Goal: Task Accomplishment & Management: Use online tool/utility

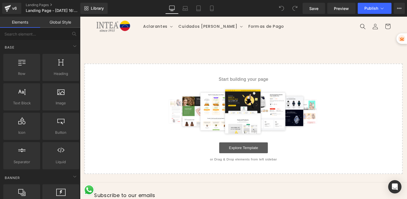
click at [242, 153] on link "Explore Template" at bounding box center [248, 150] width 50 height 11
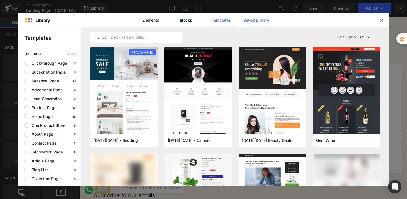
click at [253, 21] on link "Saved Library" at bounding box center [256, 20] width 26 height 14
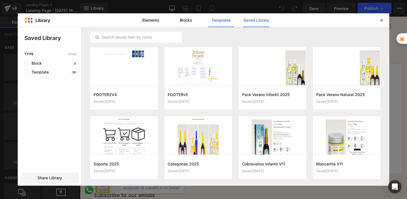
click at [220, 22] on link "Templates" at bounding box center [221, 20] width 26 height 14
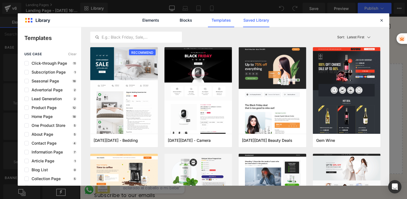
click at [244, 24] on link "Saved Library" at bounding box center [256, 20] width 26 height 14
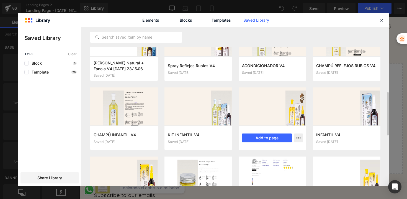
scroll to position [290, 0]
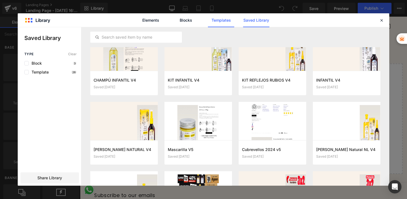
click at [226, 21] on link "Templates" at bounding box center [221, 20] width 26 height 14
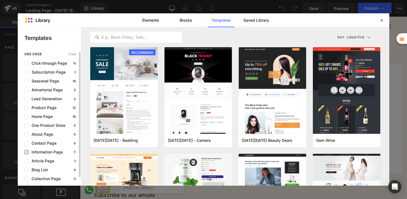
click at [43, 150] on span "Information Page" at bounding box center [46, 152] width 34 height 4
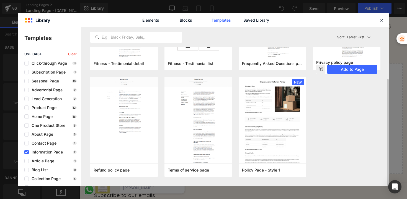
scroll to position [0, 0]
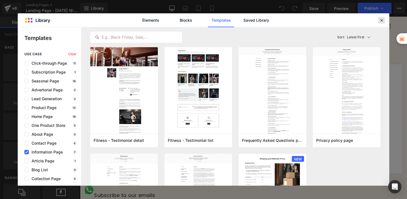
click at [380, 23] on div at bounding box center [381, 20] width 7 height 7
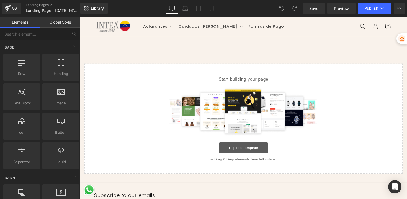
click at [249, 152] on link "Explore Template" at bounding box center [248, 150] width 50 height 11
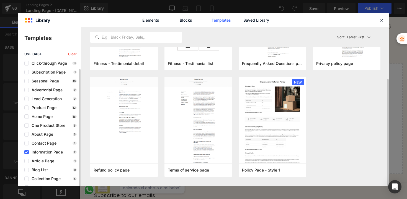
scroll to position [9, 0]
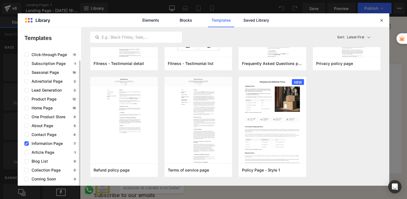
click at [40, 141] on span "Information Page" at bounding box center [46, 143] width 34 height 4
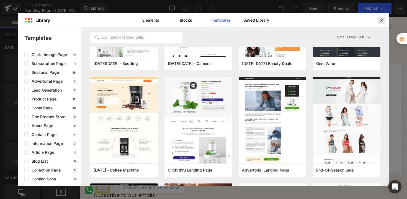
click at [383, 19] on icon at bounding box center [381, 20] width 5 height 5
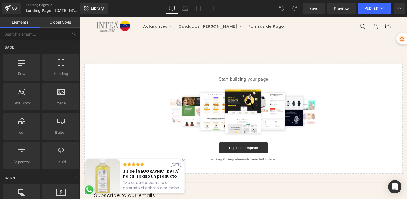
click at [188, 163] on div at bounding box center [186, 163] width 6 height 6
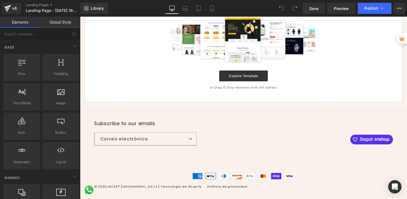
scroll to position [0, 0]
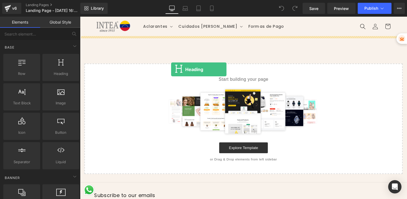
drag, startPoint x: 135, startPoint y: 84, endPoint x: 173, endPoint y: 71, distance: 41.2
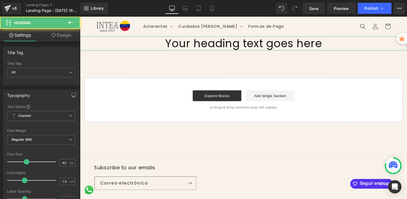
click at [68, 34] on link "Design" at bounding box center [61, 35] width 40 height 12
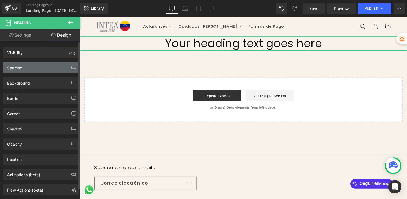
click at [30, 69] on div "Spacing" at bounding box center [41, 67] width 76 height 11
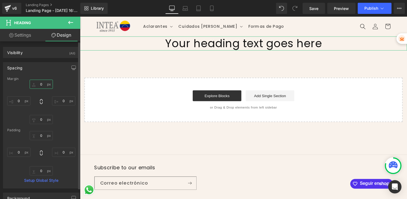
click at [38, 83] on input "0" at bounding box center [41, 83] width 23 height 9
type input "20"
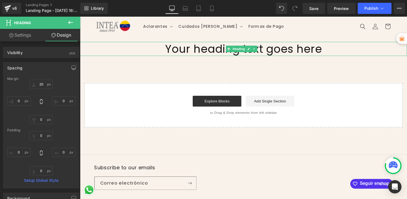
click at [194, 50] on h1 "Your heading text goes here" at bounding box center [247, 49] width 335 height 14
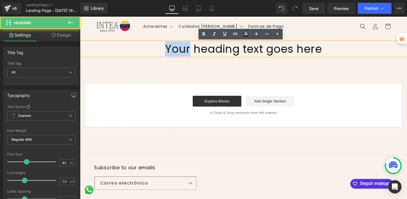
click at [194, 50] on h1 "Your heading text goes here" at bounding box center [247, 49] width 335 height 14
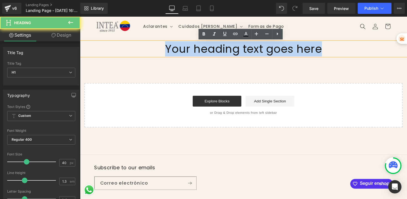
click at [194, 50] on h1 "Your heading text goes here" at bounding box center [247, 49] width 335 height 14
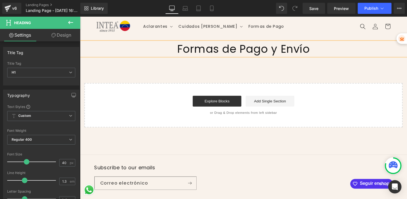
click at [224, 47] on h1 "Formas de Pago y Envío" at bounding box center [247, 49] width 335 height 14
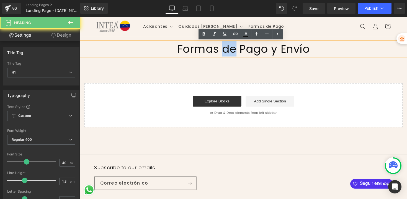
click at [224, 47] on h1 "Formas de Pago y Envío" at bounding box center [247, 49] width 335 height 14
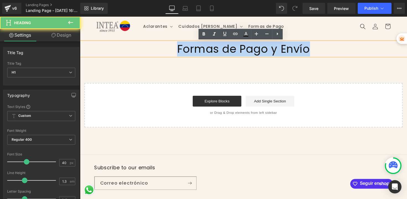
click at [224, 47] on h1 "Formas de Pago y Envío" at bounding box center [247, 49] width 335 height 14
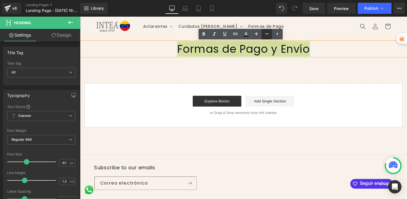
click at [265, 34] on icon at bounding box center [267, 33] width 7 height 7
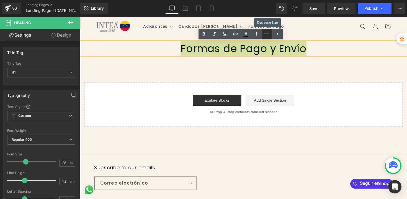
click at [265, 34] on icon at bounding box center [267, 33] width 7 height 7
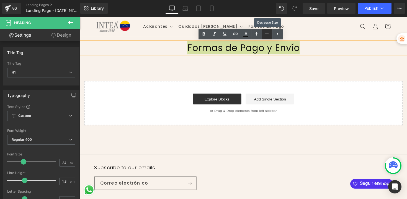
click at [265, 34] on icon at bounding box center [267, 33] width 7 height 7
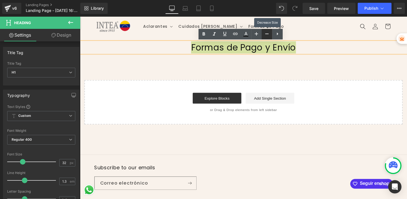
click at [265, 34] on icon at bounding box center [267, 33] width 7 height 7
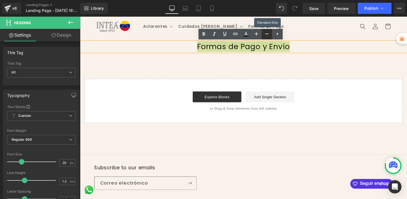
click at [265, 34] on icon at bounding box center [267, 33] width 7 height 7
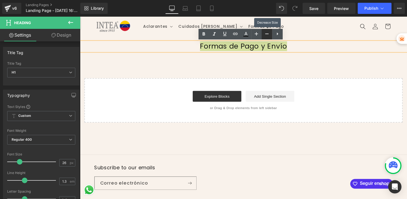
click at [265, 34] on icon at bounding box center [267, 33] width 7 height 7
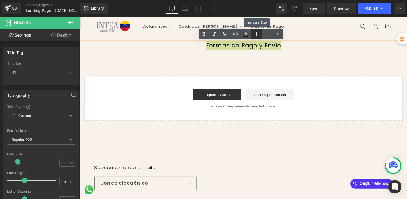
click at [255, 32] on icon at bounding box center [256, 33] width 7 height 7
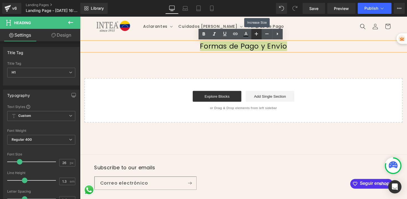
click at [255, 32] on icon at bounding box center [256, 33] width 7 height 7
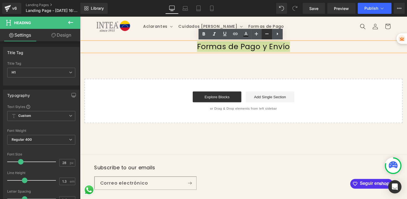
click at [263, 34] on link at bounding box center [267, 34] width 11 height 11
type input "26"
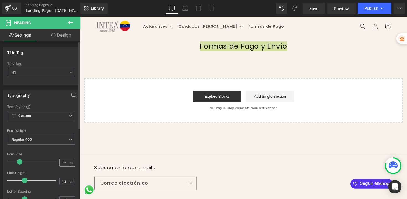
click at [70, 161] on span "px" at bounding box center [72, 163] width 5 height 4
click at [66, 161] on input "26" at bounding box center [65, 162] width 10 height 7
click at [42, 135] on span "Regular 400" at bounding box center [41, 140] width 68 height 10
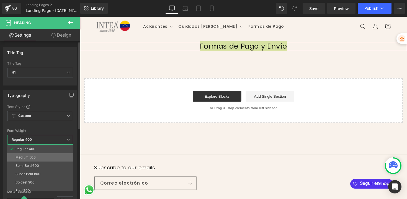
scroll to position [35, 0]
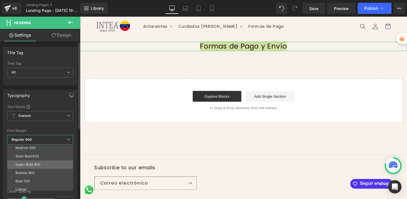
click at [36, 165] on div "Super Bold 800" at bounding box center [28, 164] width 25 height 4
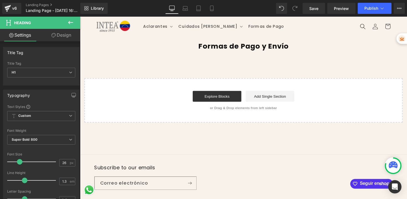
click at [222, 74] on div "Formas de Pago y Envío Heading Select your layout" at bounding box center [247, 81] width 335 height 88
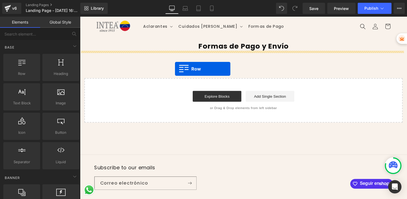
drag, startPoint x: 102, startPoint y: 87, endPoint x: 177, endPoint y: 70, distance: 77.2
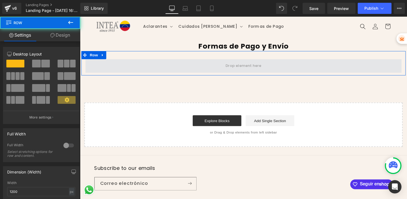
click at [208, 69] on span at bounding box center [248, 67] width 324 height 14
click at [134, 65] on span at bounding box center [248, 67] width 324 height 14
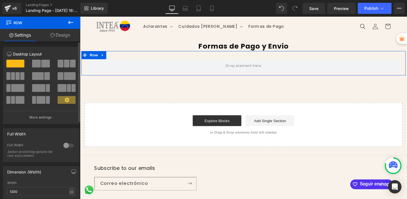
click at [69, 147] on div at bounding box center [68, 145] width 13 height 9
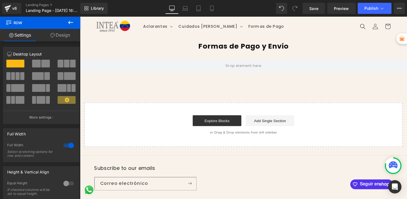
click at [68, 23] on icon at bounding box center [70, 22] width 7 height 7
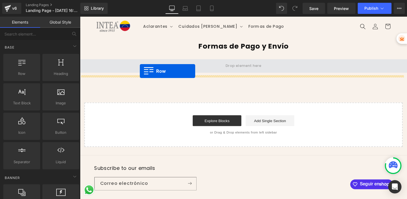
drag, startPoint x: 109, startPoint y: 92, endPoint x: 141, endPoint y: 72, distance: 37.7
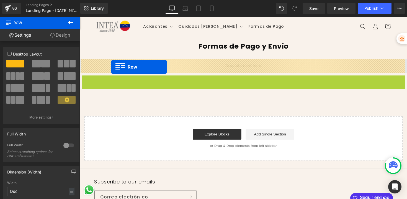
drag, startPoint x: 84, startPoint y: 82, endPoint x: 112, endPoint y: 68, distance: 31.3
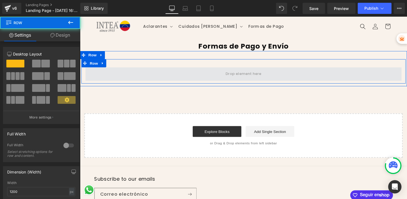
click at [117, 68] on span at bounding box center [248, 75] width 324 height 14
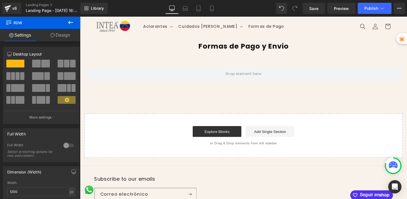
click at [70, 24] on icon at bounding box center [70, 22] width 5 height 3
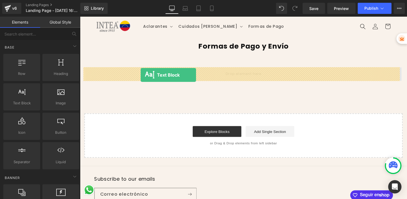
drag, startPoint x: 103, startPoint y: 114, endPoint x: 142, endPoint y: 76, distance: 54.4
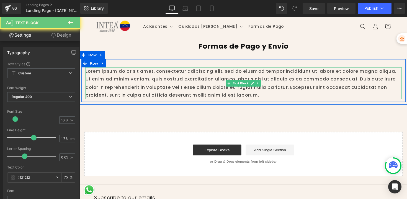
click at [149, 77] on p "Lorem ipsum dolor sit amet, consectetur adipiscing elit, sed do eiusmod tempor …" at bounding box center [248, 84] width 324 height 33
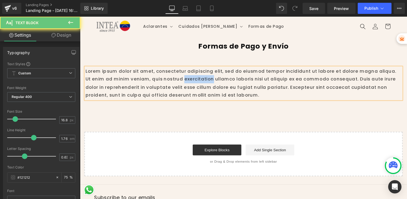
click at [149, 77] on p "Lorem ipsum dolor sit amet, consectetur adipiscing elit, sed do eiusmod tempor …" at bounding box center [248, 84] width 324 height 33
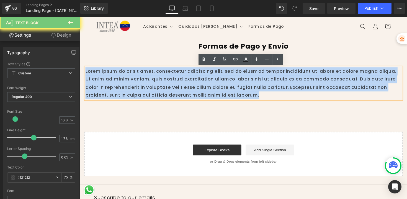
click at [149, 77] on p "Lorem ipsum dolor sit amet, consectetur adipiscing elit, sed do eiusmod tempor …" at bounding box center [248, 84] width 324 height 33
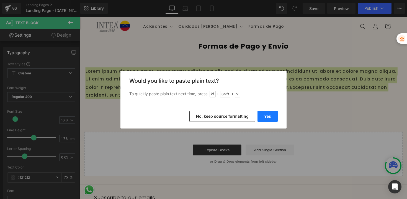
click at [263, 117] on button "Yes" at bounding box center [267, 115] width 20 height 11
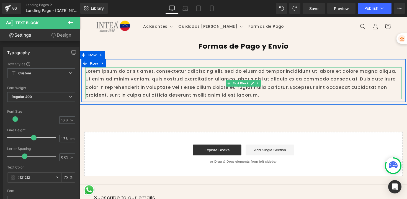
click at [186, 89] on p "Lorem ipsum dolor sit amet, consectetur adipiscing elit, sed do eiusmod tempor …" at bounding box center [248, 84] width 324 height 33
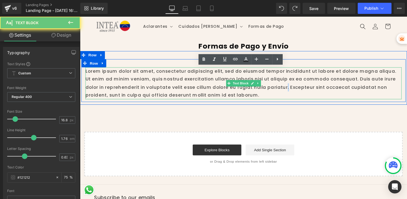
click at [186, 89] on p "Lorem ipsum dolor sit amet, consectetur adipiscing elit, sed do eiusmod tempor …" at bounding box center [248, 84] width 324 height 33
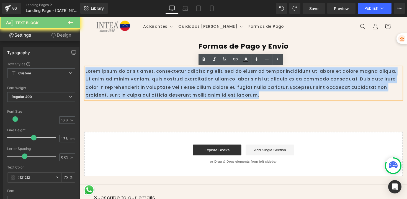
click at [186, 89] on p "Lorem ipsum dolor sit amet, consectetur adipiscing elit, sed do eiusmod tempor …" at bounding box center [248, 84] width 324 height 33
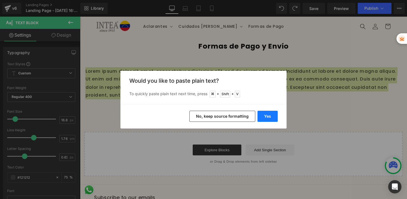
click at [262, 116] on button "Yes" at bounding box center [267, 115] width 20 height 11
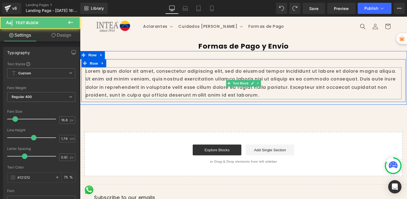
click at [173, 92] on p "Lorem ipsum dolor sit amet, consectetur adipiscing elit, sed do eiusmod tempor …" at bounding box center [248, 84] width 324 height 33
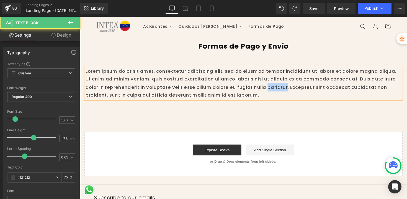
click at [173, 92] on p "Lorem ipsum dolor sit amet, consectetur adipiscing elit, sed do eiusmod tempor …" at bounding box center [248, 84] width 324 height 33
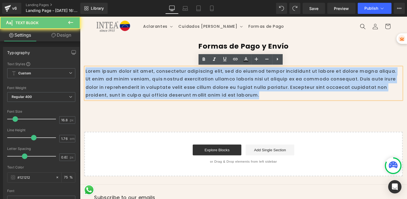
click at [173, 92] on p "Lorem ipsum dolor sit amet, consectetur adipiscing elit, sed do eiusmod tempor …" at bounding box center [248, 84] width 324 height 33
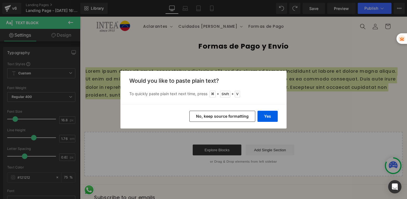
click at [210, 118] on button "No, keep source formatting" at bounding box center [222, 115] width 66 height 11
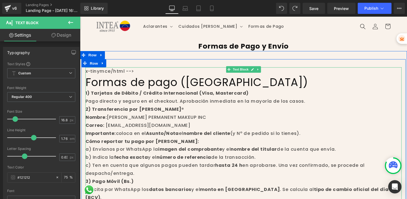
click at [176, 110] on p "2) Transferencia por [PERSON_NAME]® Nombre: YELIANA PERMANENT MAKEUP INC Correo…" at bounding box center [248, 123] width 324 height 33
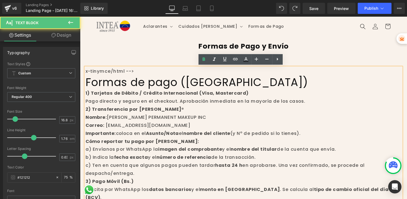
drag, startPoint x: 130, startPoint y: 73, endPoint x: 82, endPoint y: 71, distance: 47.9
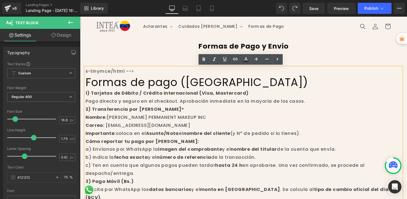
click at [86, 72] on p "x-tinymce/html -->" at bounding box center [248, 72] width 324 height 8
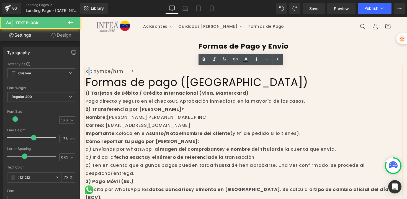
click at [86, 72] on p "x-tinymce/html -->" at bounding box center [248, 72] width 324 height 8
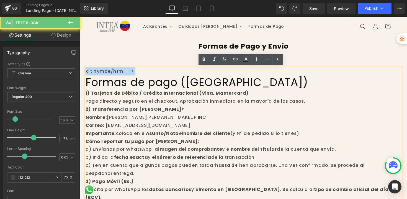
click at [86, 72] on p "x-tinymce/html -->" at bounding box center [248, 72] width 324 height 8
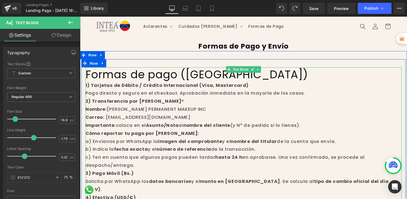
click at [92, 73] on h1 "Formas de pago ([GEOGRAPHIC_DATA])" at bounding box center [248, 75] width 324 height 14
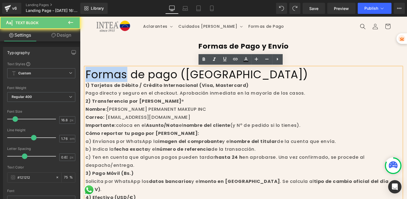
click at [92, 73] on h1 "Formas de pago ([GEOGRAPHIC_DATA])" at bounding box center [248, 75] width 324 height 14
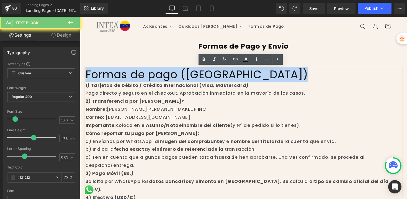
click at [92, 73] on h1 "Formas de pago ([GEOGRAPHIC_DATA])" at bounding box center [248, 75] width 324 height 14
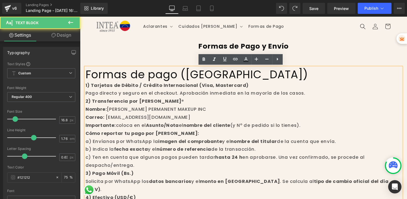
click at [142, 112] on p "2) Transferencia por [PERSON_NAME]® Nombre: YELIANA PERMANENT MAKEUP INC Correo…" at bounding box center [248, 115] width 324 height 33
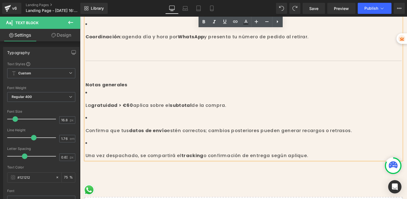
scroll to position [570, 0]
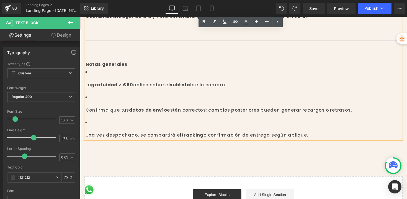
drag, startPoint x: 86, startPoint y: 73, endPoint x: 305, endPoint y: 128, distance: 226.8
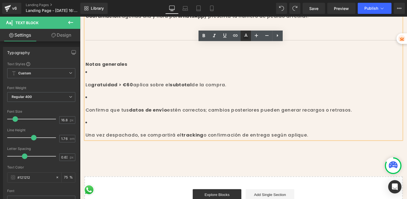
click at [247, 35] on icon at bounding box center [246, 35] width 7 height 7
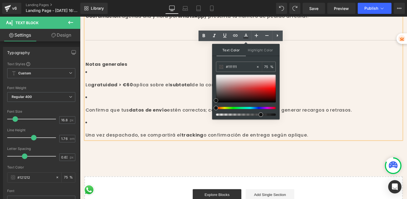
type input "#000000"
drag, startPoint x: 216, startPoint y: 103, endPoint x: 213, endPoint y: 107, distance: 4.5
click at [213, 107] on div "Text Color Highlight Color rgba(0, 0, 0, 0.75) #000000 75 % transparent transpa…" at bounding box center [246, 81] width 68 height 75
type input "94"
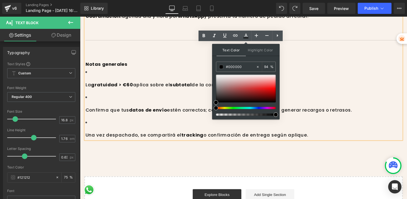
drag, startPoint x: 355, startPoint y: 133, endPoint x: 302, endPoint y: 120, distance: 54.3
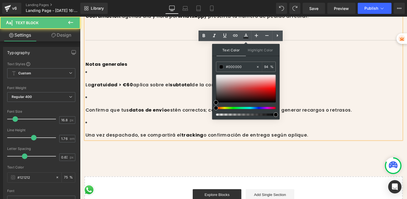
click at [310, 121] on li "Una vez despachado, se compartirá el tracking o confirmación de entrega según a…" at bounding box center [248, 131] width 324 height 21
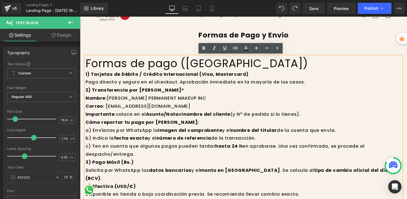
scroll to position [11, 0]
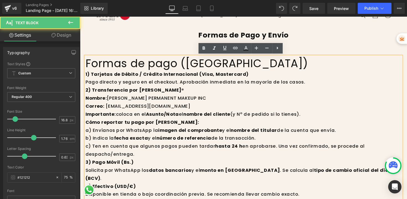
click at [238, 69] on h1 "Formas de pago ([GEOGRAPHIC_DATA])" at bounding box center [248, 64] width 324 height 14
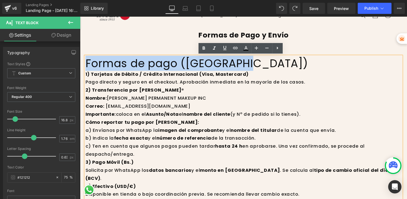
drag, startPoint x: 237, startPoint y: 67, endPoint x: 160, endPoint y: 78, distance: 77.8
click at [80, 63] on html "Ir directamente al contenido Tu carrito esta vacío Seguir comprando ¿Tienes una…" at bounding box center [247, 98] width 335 height 186
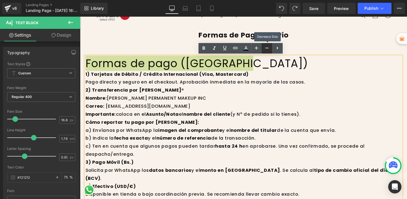
click at [264, 49] on icon at bounding box center [267, 48] width 7 height 7
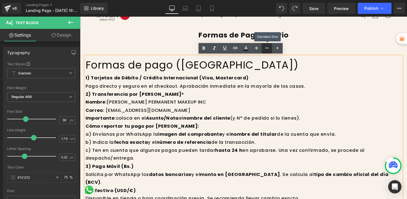
click at [264, 49] on icon at bounding box center [267, 48] width 7 height 7
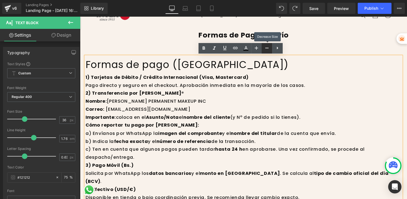
click at [264, 49] on icon at bounding box center [267, 48] width 7 height 7
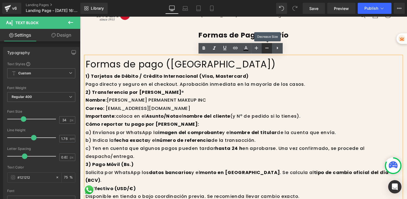
click at [264, 49] on icon at bounding box center [267, 48] width 7 height 7
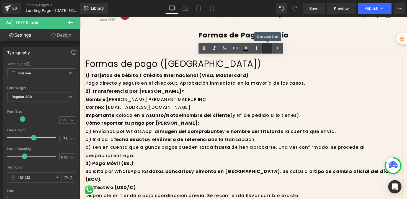
click at [264, 49] on icon at bounding box center [267, 48] width 7 height 7
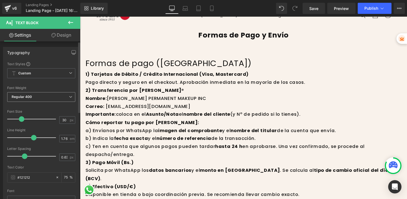
click at [59, 94] on span "Regular 400" at bounding box center [41, 97] width 68 height 10
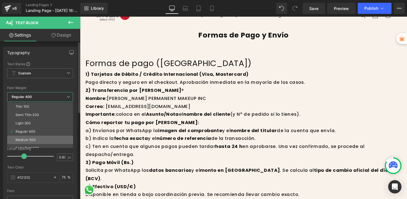
scroll to position [11, 0]
click at [33, 143] on div "Super Bold 800" at bounding box center [28, 145] width 25 height 4
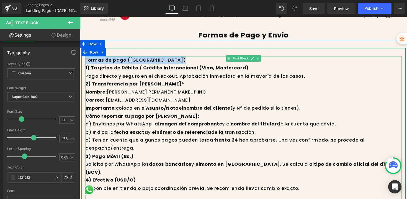
click at [137, 61] on span "Formas de pago ([GEOGRAPHIC_DATA])" at bounding box center [137, 61] width 103 height 7
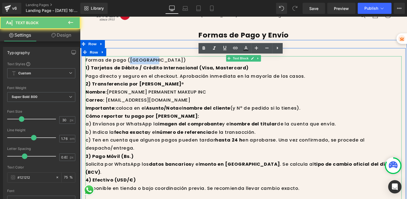
click at [137, 61] on span "Formas de pago ([GEOGRAPHIC_DATA])" at bounding box center [137, 61] width 103 height 7
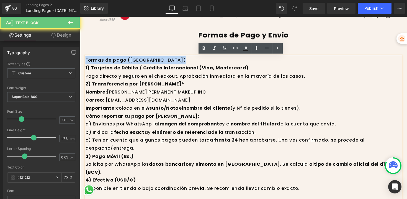
click at [137, 61] on span "Formas de pago ([GEOGRAPHIC_DATA])" at bounding box center [137, 61] width 103 height 7
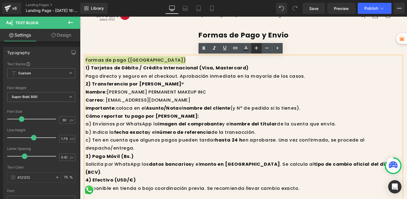
click at [256, 48] on icon at bounding box center [256, 48] width 7 height 7
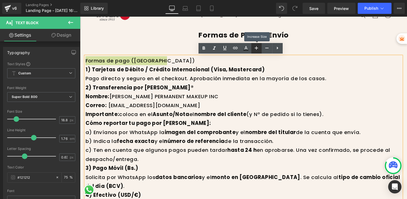
click at [256, 48] on icon at bounding box center [256, 48] width 7 height 7
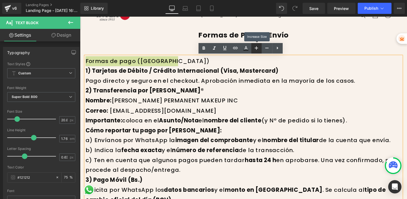
click at [256, 48] on icon at bounding box center [256, 48] width 7 height 7
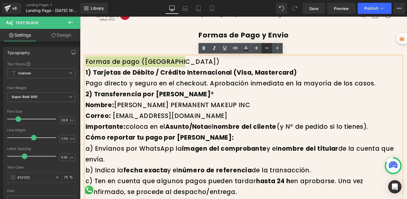
click at [265, 49] on icon at bounding box center [267, 48] width 7 height 7
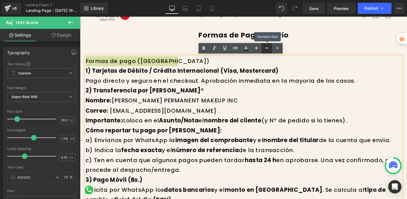
click at [265, 49] on icon at bounding box center [267, 48] width 7 height 7
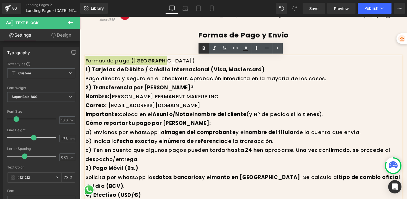
click at [205, 48] on icon at bounding box center [203, 48] width 7 height 7
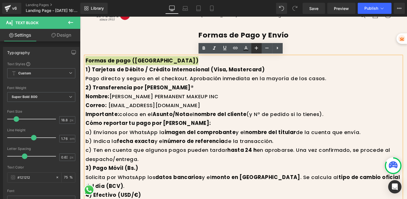
click at [257, 49] on icon at bounding box center [256, 48] width 7 height 7
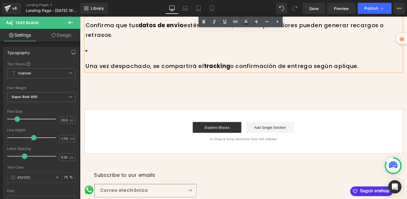
scroll to position [820, 0]
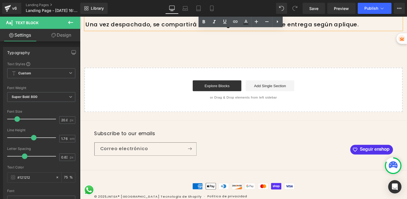
drag, startPoint x: 85, startPoint y: 72, endPoint x: 178, endPoint y: 208, distance: 165.2
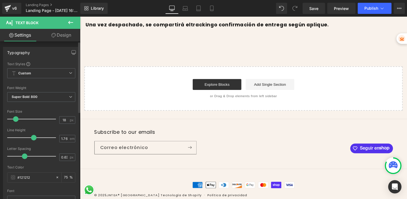
scroll to position [712, 0]
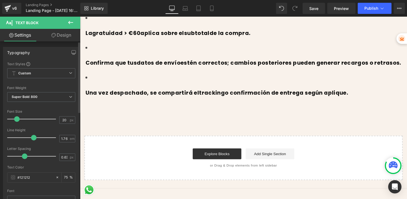
type input "19"
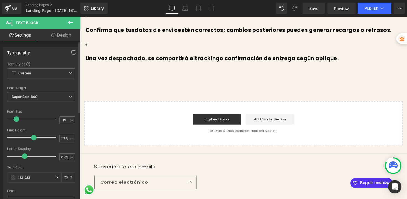
click at [17, 119] on span at bounding box center [17, 119] width 6 height 6
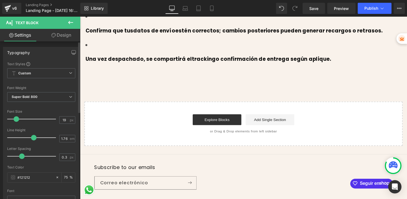
type input "0.2"
drag, startPoint x: 24, startPoint y: 157, endPoint x: 20, endPoint y: 156, distance: 3.5
click at [20, 156] on span at bounding box center [21, 156] width 6 height 6
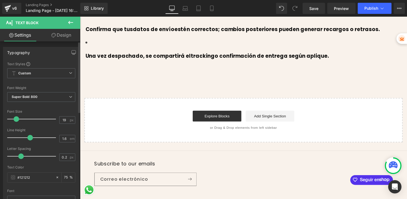
type input "1.5"
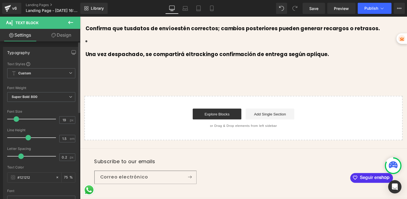
drag, startPoint x: 35, startPoint y: 137, endPoint x: 29, endPoint y: 136, distance: 5.6
click at [29, 136] on span at bounding box center [28, 138] width 6 height 6
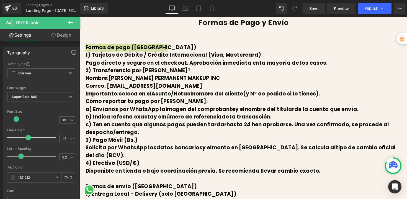
scroll to position [0, 0]
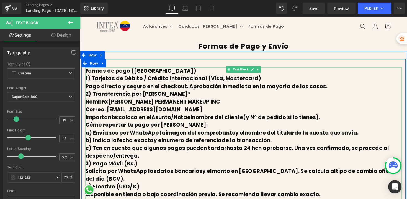
click at [154, 91] on p "1) Tarjetas de Débito / Crédito Internacional (Visa, Mastercard) Pago directo y…" at bounding box center [248, 84] width 324 height 16
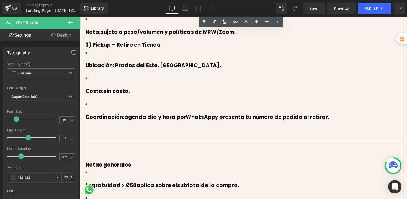
scroll to position [512, 0]
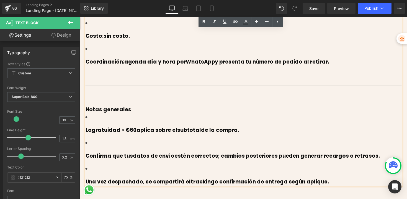
drag, startPoint x: 84, startPoint y: 79, endPoint x: 334, endPoint y: 180, distance: 268.7
click at [205, 23] on icon at bounding box center [203, 22] width 7 height 7
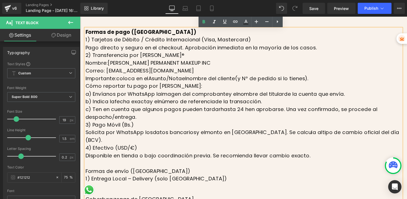
scroll to position [0, 0]
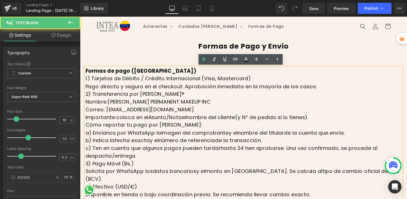
click at [130, 78] on span "1) Tarjetas de Débito / Crédito Internacional (Visa, Mastercard)" at bounding box center [170, 79] width 169 height 7
click at [91, 80] on span "1) Tarjetas de Débito / Crédito Internacional (Visa, Mastercard)" at bounding box center [170, 79] width 169 height 7
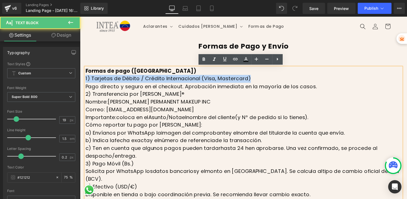
drag, startPoint x: 85, startPoint y: 79, endPoint x: 241, endPoint y: 80, distance: 156.2
click at [241, 80] on p "1) Tarjetas de Débito / Crédito Internacional (Visa, Mastercard) Pago directo y…" at bounding box center [248, 84] width 324 height 16
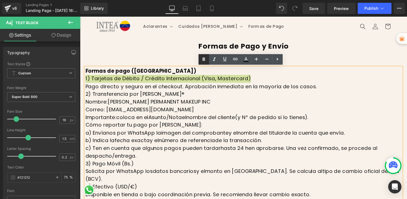
click at [202, 59] on icon at bounding box center [203, 59] width 7 height 7
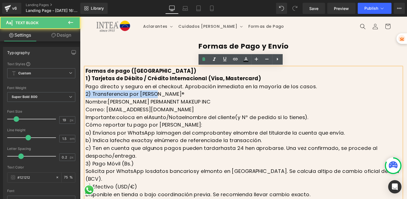
drag, startPoint x: 84, startPoint y: 97, endPoint x: 157, endPoint y: 98, distance: 72.8
click at [157, 98] on p "2) Transferencia por [PERSON_NAME]® Nombre: YELIANA PERMANENT MAKEUP INC Correo…" at bounding box center [248, 108] width 324 height 32
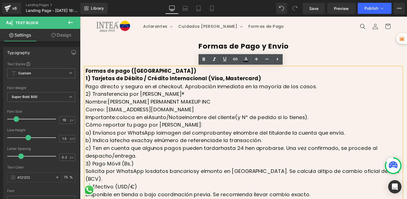
click at [184, 102] on span "2) Transferencia por [PERSON_NAME]® Nombre: YELIANA PERMANENT MAKEUP INC Correo…" at bounding box center [200, 107] width 229 height 31
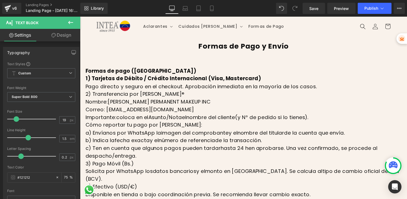
click at [70, 20] on icon at bounding box center [70, 22] width 7 height 7
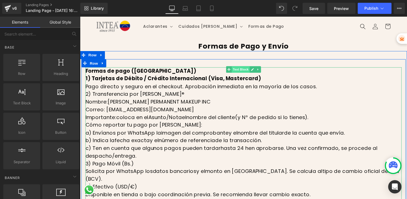
click at [238, 70] on span "Text Block" at bounding box center [244, 70] width 18 height 7
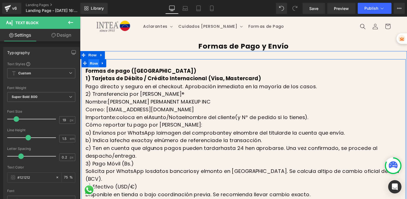
click at [90, 65] on span "Row" at bounding box center [94, 64] width 11 height 8
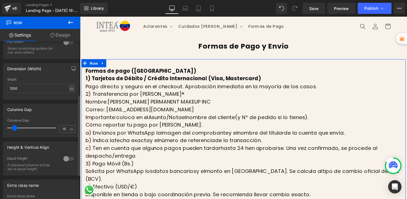
scroll to position [105, 0]
click at [70, 87] on div "px" at bounding box center [72, 86] width 6 height 7
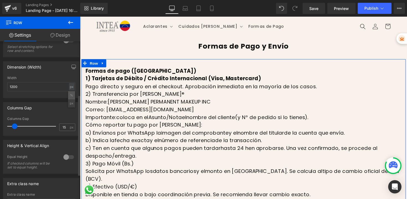
click at [69, 96] on li "%" at bounding box center [71, 95] width 7 height 8
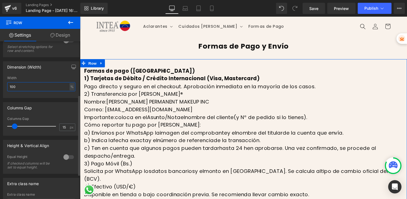
drag, startPoint x: 22, startPoint y: 89, endPoint x: 1, endPoint y: 88, distance: 21.3
click at [1, 88] on div "Dimension (Width) 100% Width 100 % % px" at bounding box center [41, 77] width 83 height 41
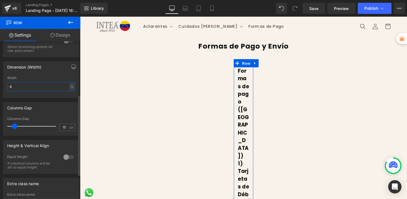
type input "60"
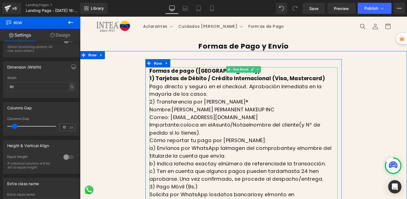
click at [188, 103] on span "2) Transferencia por [PERSON_NAME]®" at bounding box center [201, 103] width 101 height 7
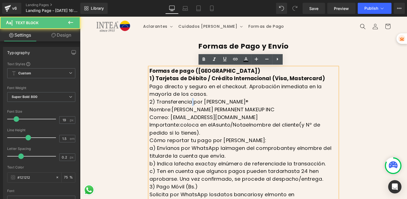
click at [188, 103] on span "2) Transferencia por [PERSON_NAME]®" at bounding box center [201, 103] width 101 height 7
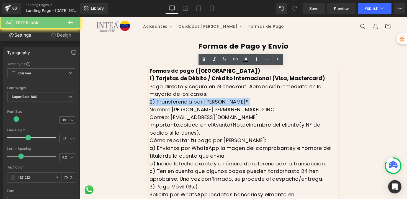
click at [188, 103] on span "2) Transferencia por [PERSON_NAME]®" at bounding box center [201, 103] width 101 height 7
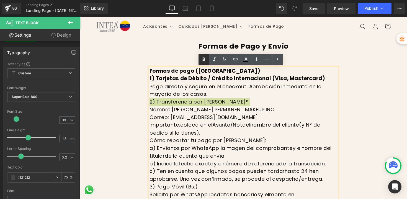
click at [206, 58] on icon at bounding box center [203, 59] width 7 height 7
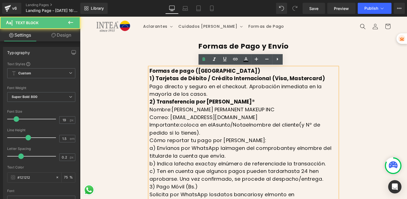
click at [212, 96] on p "1) Tarjetas de Débito / Crédito Internacional (Visa, Mastercard) Pago directo y…" at bounding box center [247, 88] width 193 height 24
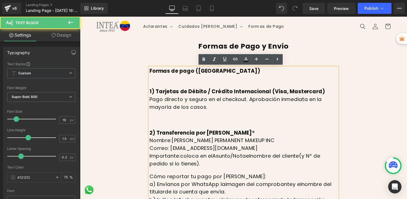
click at [189, 73] on span "Formas de pago ([GEOGRAPHIC_DATA])" at bounding box center [208, 71] width 114 height 7
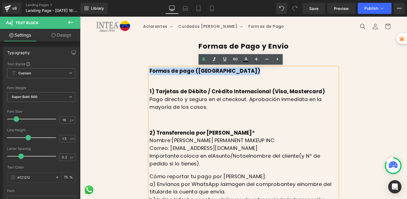
click at [189, 73] on span "Formas de pago ([GEOGRAPHIC_DATA])" at bounding box center [208, 71] width 114 height 7
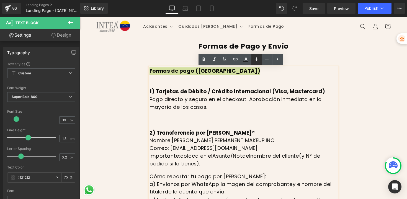
click at [257, 58] on icon at bounding box center [256, 59] width 7 height 7
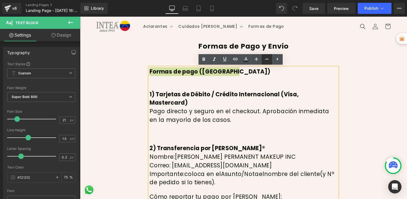
click at [266, 59] on icon at bounding box center [266, 59] width 3 height 1
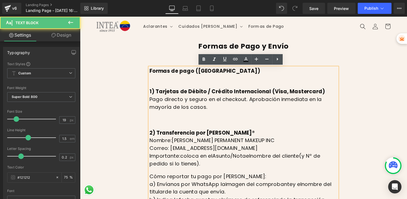
click at [178, 74] on span "Formas de pago ([GEOGRAPHIC_DATA])" at bounding box center [208, 71] width 114 height 7
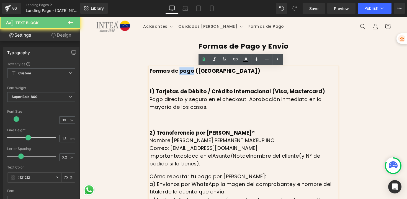
click at [178, 74] on span "Formas de pago ([GEOGRAPHIC_DATA])" at bounding box center [208, 71] width 114 height 7
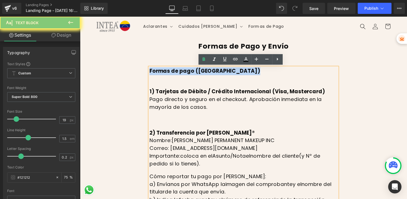
click at [178, 74] on span "Formas de pago ([GEOGRAPHIC_DATA])" at bounding box center [208, 71] width 114 height 7
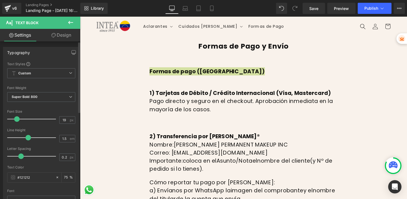
click at [17, 118] on span at bounding box center [17, 119] width 6 height 6
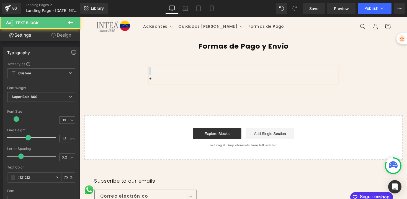
drag, startPoint x: 162, startPoint y: 81, endPoint x: 140, endPoint y: 74, distance: 22.9
click at [140, 74] on div "Text Block Row" at bounding box center [247, 73] width 335 height 27
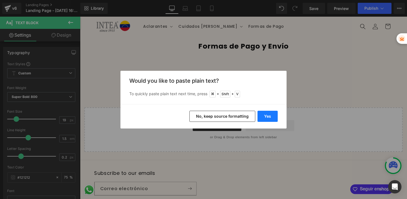
drag, startPoint x: 260, startPoint y: 117, endPoint x: 269, endPoint y: 119, distance: 9.6
click at [269, 119] on button "Yes" at bounding box center [267, 115] width 20 height 11
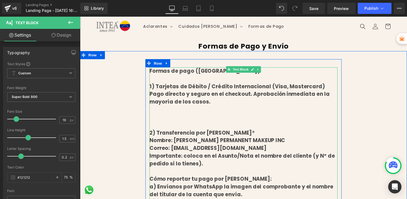
click at [190, 89] on div "1) Tarjetas de Débito / Crédito Internacional (Visa, Mastercard)" at bounding box center [247, 88] width 193 height 8
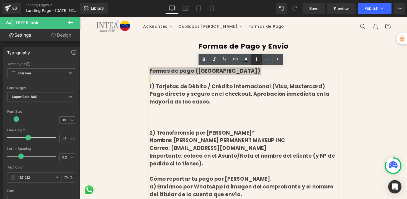
click at [256, 60] on icon at bounding box center [256, 58] width 3 height 3
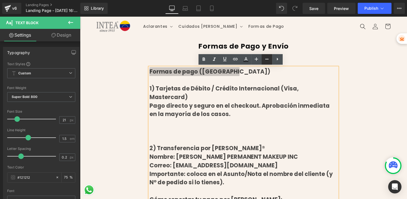
click at [269, 60] on icon at bounding box center [267, 59] width 7 height 7
type input "19"
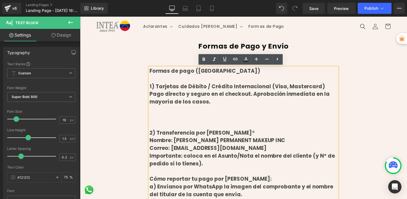
click at [196, 95] on div "Pago directo y seguro en el checkout. Aprobación inmediata en la mayoría de los…" at bounding box center [247, 100] width 193 height 16
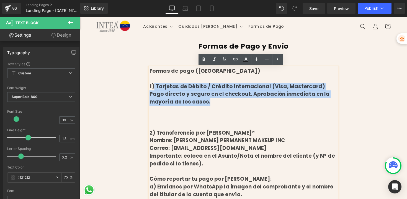
drag, startPoint x: 189, startPoint y: 104, endPoint x: 154, endPoint y: 85, distance: 39.3
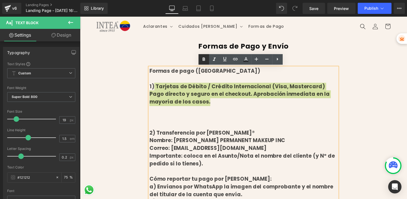
click at [203, 62] on icon at bounding box center [203, 59] width 7 height 7
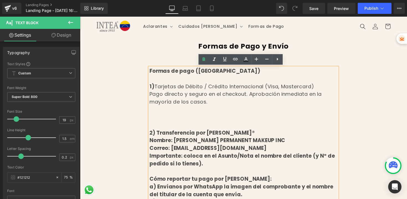
click at [180, 115] on div at bounding box center [247, 112] width 193 height 8
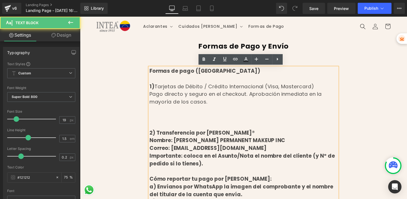
drag, startPoint x: 299, startPoint y: 87, endPoint x: 156, endPoint y: 88, distance: 143.1
click at [156, 88] on div "1) Tarjetas de Débito / Crédito Internacional (Visa, Mastercard)" at bounding box center [247, 88] width 193 height 8
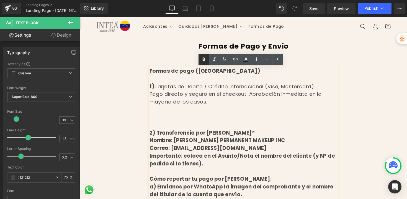
click at [206, 61] on icon at bounding box center [203, 59] width 7 height 7
click at [195, 119] on div at bounding box center [247, 120] width 193 height 8
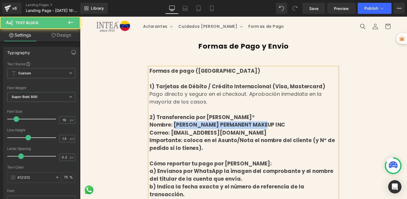
drag, startPoint x: 172, startPoint y: 126, endPoint x: 270, endPoint y: 127, distance: 97.7
click at [270, 127] on div "Nombre: [PERSON_NAME] PERMANENT MAKEUP INC" at bounding box center [247, 127] width 193 height 8
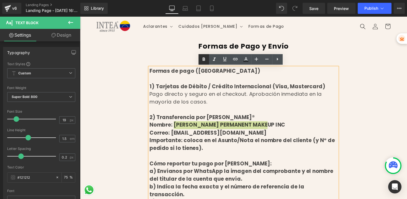
click at [203, 58] on icon at bounding box center [203, 59] width 7 height 7
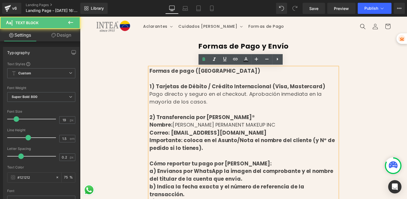
click at [197, 129] on span "[PERSON_NAME] PERMANENT MAKEUP INC" at bounding box center [227, 126] width 105 height 7
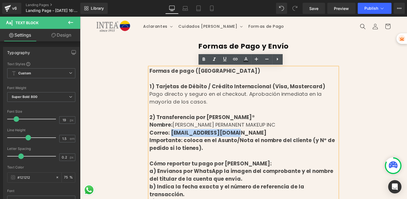
drag, startPoint x: 170, startPoint y: 136, endPoint x: 249, endPoint y: 137, distance: 79.2
click at [249, 137] on div "Correo: [EMAIL_ADDRESS][DOMAIN_NAME]" at bounding box center [247, 136] width 193 height 8
click at [204, 60] on icon at bounding box center [204, 59] width 2 height 3
click at [190, 145] on div "Importante: coloca en el Asunto/Nota el nombre del cliente (y Nº de pedido si l…" at bounding box center [247, 147] width 193 height 16
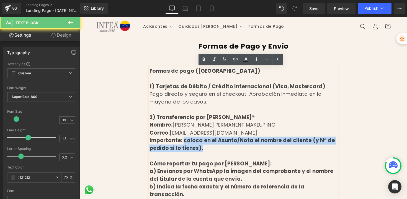
drag, startPoint x: 182, startPoint y: 151, endPoint x: 181, endPoint y: 145, distance: 5.4
click at [181, 145] on div "Importante: coloca en el Asunto/Nota el nombre del cliente (y Nº de pedido si l…" at bounding box center [247, 147] width 193 height 16
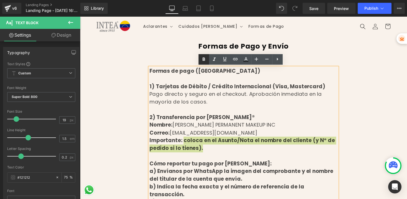
click at [205, 59] on icon at bounding box center [203, 59] width 7 height 7
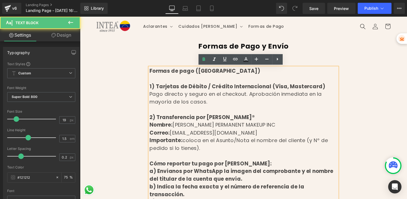
click at [209, 149] on div "Importante: coloca en el Asunto/Nota el nombre del cliente (y Nº de pedido si l…" at bounding box center [247, 147] width 193 height 16
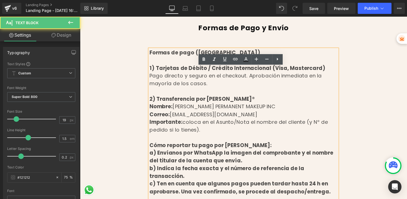
scroll to position [49, 0]
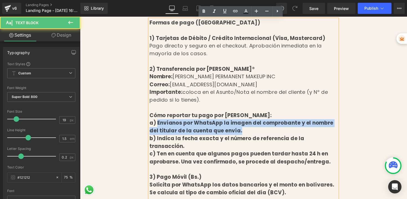
drag, startPoint x: 156, startPoint y: 126, endPoint x: 231, endPoint y: 135, distance: 75.1
click at [231, 135] on div "a) Envíanos por WhatsApp la imagen del comprobante y el nombre del titular de l…" at bounding box center [247, 130] width 193 height 16
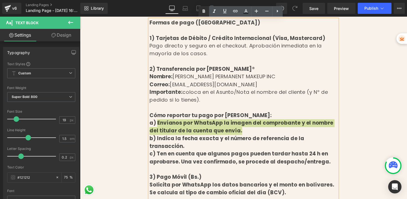
click at [206, 13] on icon at bounding box center [203, 11] width 7 height 7
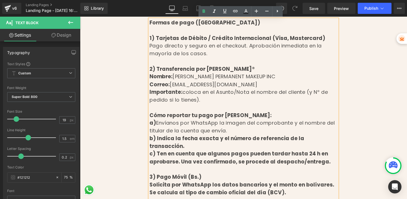
click at [193, 123] on span "Envíanos por WhatsApp la imagen del comprobante y el nombre del titular de la c…" at bounding box center [246, 130] width 190 height 16
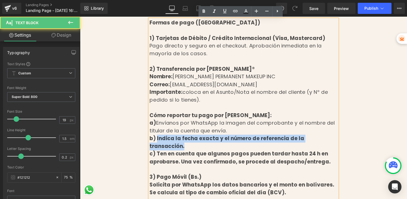
drag, startPoint x: 155, startPoint y: 143, endPoint x: 326, endPoint y: 144, distance: 170.8
click at [326, 144] on div "b) Indica la fecha exacta y el número de referencia de la transacción." at bounding box center [247, 145] width 193 height 16
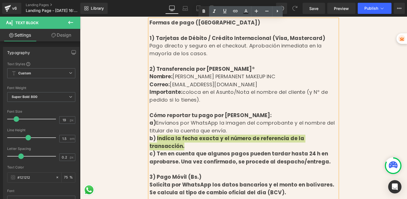
click at [203, 12] on icon at bounding box center [204, 10] width 2 height 3
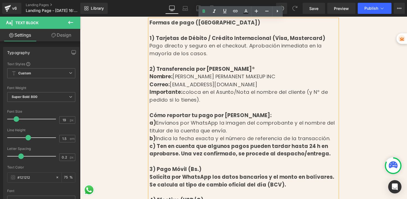
click at [215, 147] on div "c) Ten en cuenta que algunos pagos pueden tardar hasta 24 h en aprobarse. Una v…" at bounding box center [247, 153] width 193 height 16
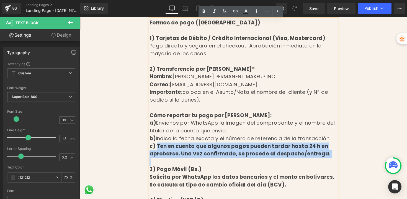
drag, startPoint x: 156, startPoint y: 149, endPoint x: 292, endPoint y: 117, distance: 139.8
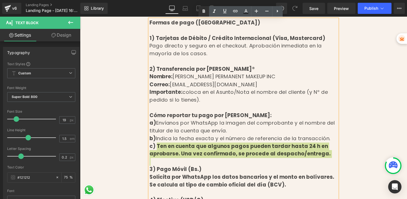
click at [205, 12] on icon at bounding box center [203, 11] width 7 height 7
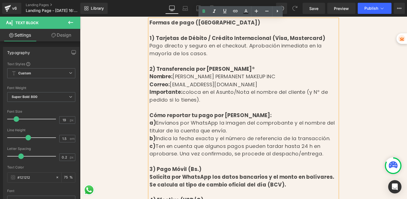
click at [209, 149] on span "Ten en cuenta que algunos pagos pueden tardar hasta 24 h en aprobarse. Una vez …" at bounding box center [240, 153] width 178 height 16
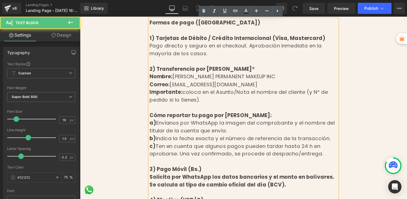
scroll to position [100, 0]
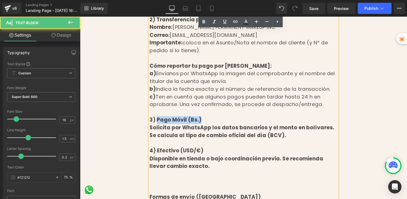
drag, startPoint x: 156, startPoint y: 122, endPoint x: 197, endPoint y: 122, distance: 41.0
click at [197, 122] on div "3) Pago Móvil (Bs.)" at bounding box center [247, 122] width 193 height 8
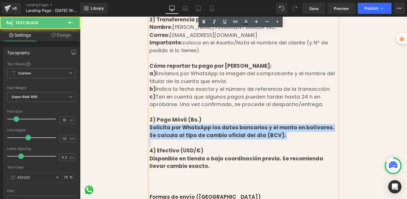
drag, startPoint x: 150, startPoint y: 130, endPoint x: 278, endPoint y: 146, distance: 128.9
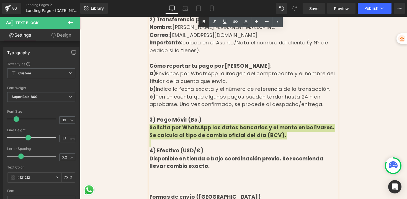
click at [203, 21] on icon at bounding box center [203, 22] width 7 height 7
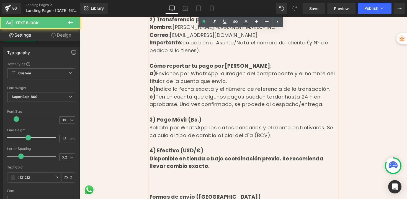
click at [271, 136] on div "Solicita por WhatsApp los datos bancarios y el monto en bolívares. Se calcula a…" at bounding box center [247, 134] width 193 height 16
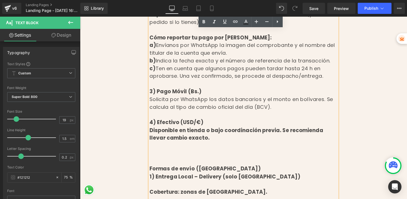
scroll to position [130, 0]
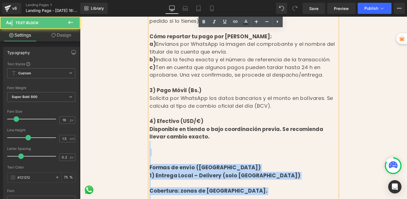
drag, startPoint x: 192, startPoint y: 143, endPoint x: 163, endPoint y: 115, distance: 41.5
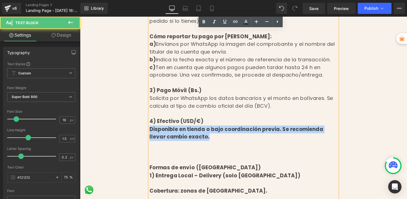
drag, startPoint x: 150, startPoint y: 129, endPoint x: 199, endPoint y: 136, distance: 49.8
click at [199, 137] on div "Disponible en tienda o bajo coordinación previa. Se recomienda llevar cambio ex…" at bounding box center [247, 136] width 193 height 16
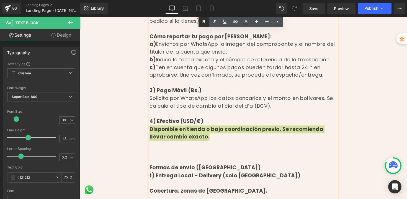
click at [206, 24] on icon at bounding box center [203, 22] width 7 height 7
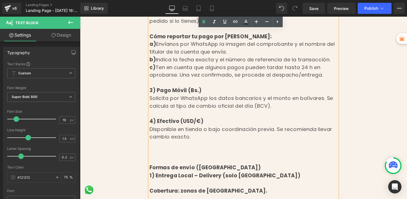
click at [208, 146] on div at bounding box center [247, 148] width 193 height 8
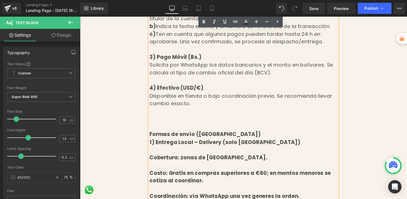
scroll to position [168, 0]
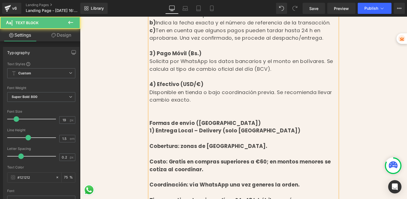
click at [171, 115] on div at bounding box center [247, 118] width 193 height 8
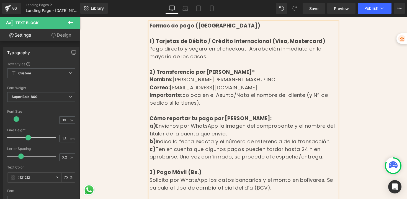
scroll to position [45, 0]
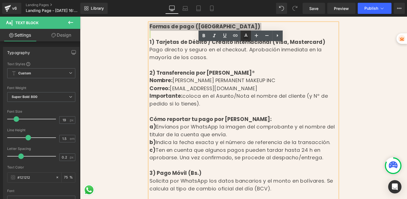
click at [245, 38] on icon at bounding box center [246, 35] width 7 height 7
type input "#121212"
type input "75"
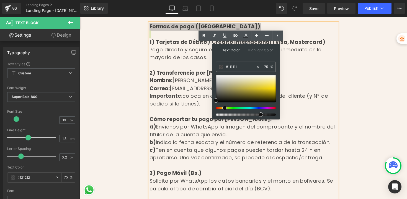
click at [222, 108] on div at bounding box center [244, 108] width 60 height 2
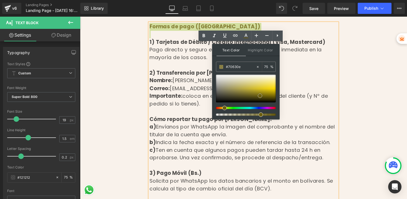
type input "#71640e"
drag, startPoint x: 253, startPoint y: 92, endPoint x: 262, endPoint y: 95, distance: 9.4
click at [262, 95] on div at bounding box center [246, 88] width 60 height 28
type input "98"
drag, startPoint x: 259, startPoint y: 114, endPoint x: 274, endPoint y: 114, distance: 15.0
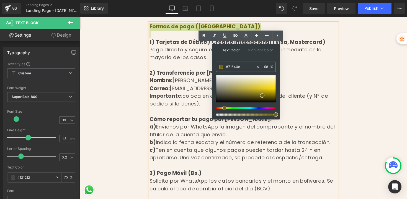
click at [274, 114] on span at bounding box center [276, 114] width 4 height 4
type input "#6a710e"
type input "100"
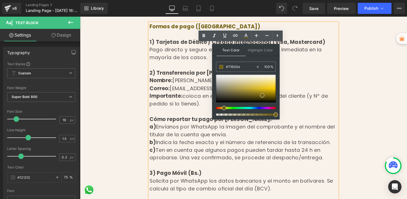
click at [223, 107] on span at bounding box center [224, 107] width 4 height 4
drag, startPoint x: 262, startPoint y: 97, endPoint x: 266, endPoint y: 95, distance: 3.7
click at [266, 95] on span at bounding box center [265, 93] width 4 height 4
click at [243, 67] on input "#90780d" at bounding box center [241, 67] width 30 height 6
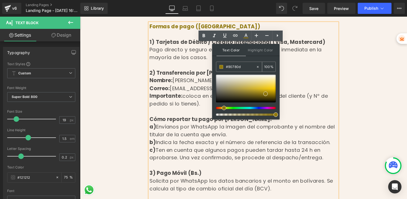
click at [243, 67] on input "#90780d" at bounding box center [241, 67] width 30 height 6
click at [209, 64] on div at bounding box center [247, 66] width 193 height 8
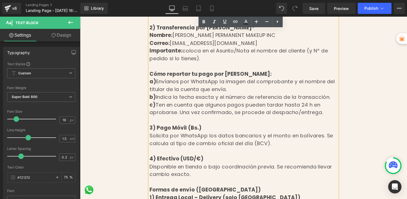
scroll to position [147, 0]
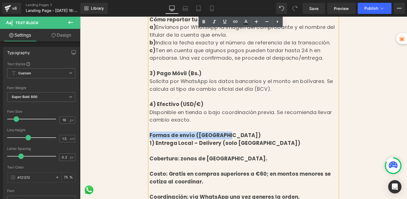
drag, startPoint x: 224, startPoint y: 137, endPoint x: 150, endPoint y: 138, distance: 73.9
click at [151, 138] on div "Formas de envío ([GEOGRAPHIC_DATA])" at bounding box center [247, 138] width 193 height 8
click at [246, 24] on icon at bounding box center [245, 24] width 5 height 1
type input "#121212"
type input "75"
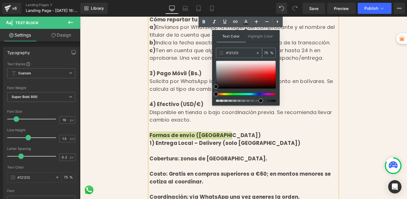
click at [237, 55] on input "#121212" at bounding box center [241, 53] width 30 height 6
paste input "90780d"
type input "#90780d"
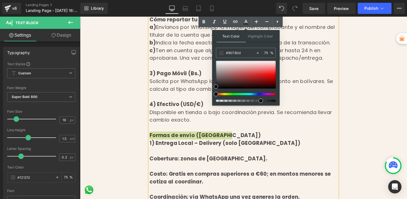
type input "100"
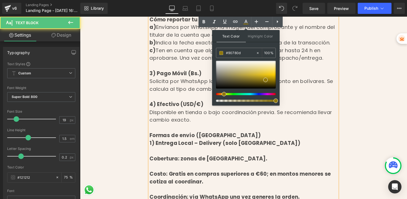
click at [301, 101] on div at bounding box center [247, 99] width 193 height 8
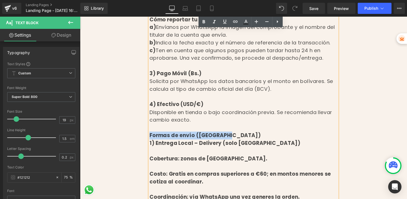
drag, startPoint x: 230, startPoint y: 140, endPoint x: 163, endPoint y: 118, distance: 70.2
click at [151, 135] on div "Formas de envío ([GEOGRAPHIC_DATA])" at bounding box center [247, 138] width 193 height 8
click at [244, 25] on link at bounding box center [246, 22] width 11 height 11
type input "#121212"
type input "75"
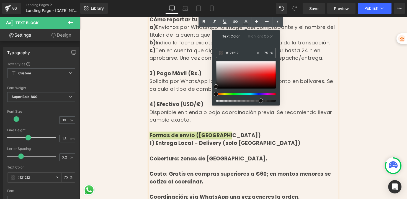
click at [250, 52] on input "#121212" at bounding box center [241, 53] width 30 height 6
paste input "90780d"
type input "#90780d"
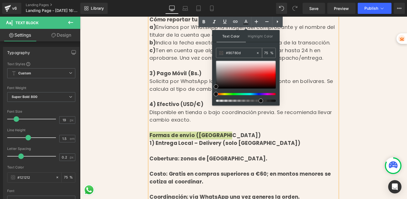
type input "100"
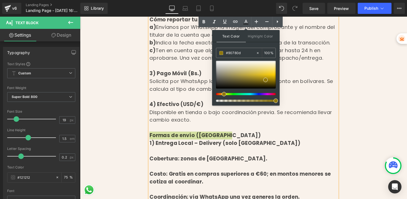
type input "#90780d"
click at [266, 80] on span at bounding box center [265, 80] width 4 height 4
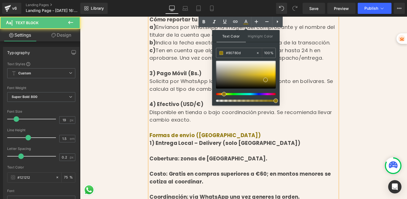
click at [297, 99] on div at bounding box center [247, 99] width 193 height 8
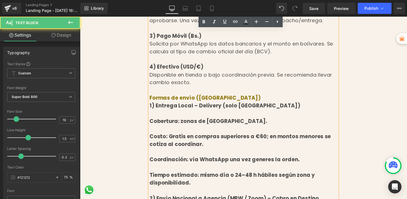
scroll to position [198, 0]
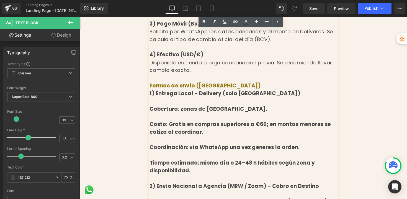
click at [190, 102] on div at bounding box center [247, 103] width 193 height 8
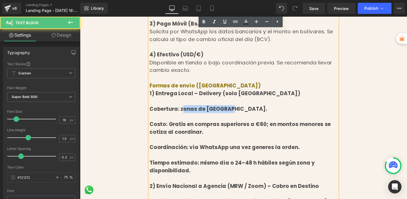
drag, startPoint x: 179, startPoint y: 111, endPoint x: 232, endPoint y: 111, distance: 52.9
click at [232, 111] on div "Cobertura: zonas de [GEOGRAPHIC_DATA]." at bounding box center [247, 111] width 193 height 8
drag, startPoint x: 177, startPoint y: 110, endPoint x: 220, endPoint y: 42, distance: 80.2
click at [236, 110] on div "Cobertura: zonas de [GEOGRAPHIC_DATA]." at bounding box center [247, 111] width 193 height 8
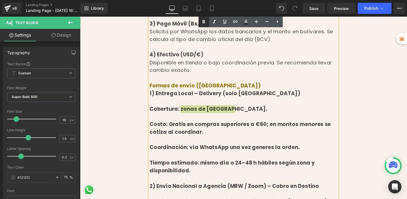
click at [206, 21] on icon at bounding box center [203, 22] width 7 height 7
click at [177, 116] on div at bounding box center [247, 119] width 193 height 8
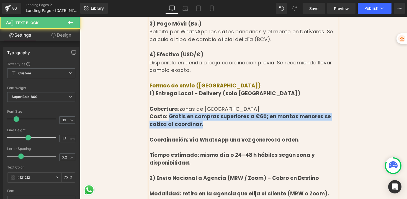
drag, startPoint x: 169, startPoint y: 119, endPoint x: 187, endPoint y: 128, distance: 20.7
click at [187, 128] on div "Costo: Gratis en compras superiores a €60; en montos menores se cotiza al coord…" at bounding box center [247, 123] width 193 height 16
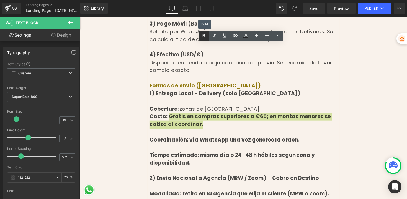
click at [203, 34] on icon at bounding box center [204, 35] width 2 height 3
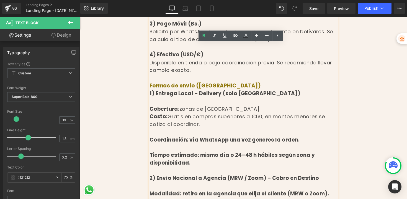
click at [188, 136] on div at bounding box center [247, 135] width 193 height 8
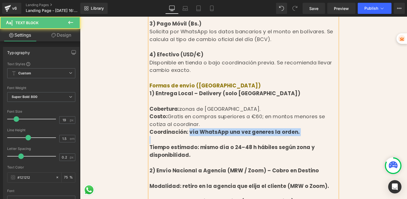
drag, startPoint x: 187, startPoint y: 136, endPoint x: 283, endPoint y: 139, distance: 95.6
click at [283, 139] on div "Formas de pago ([GEOGRAPHIC_DATA]) 1) Tarjetas de Débito / Crédito Internaciona…" at bounding box center [247, 162] width 193 height 584
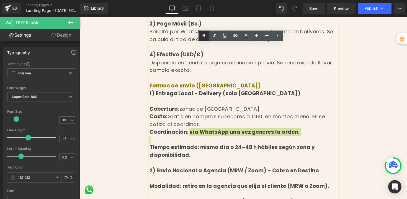
click at [205, 37] on icon at bounding box center [203, 35] width 7 height 7
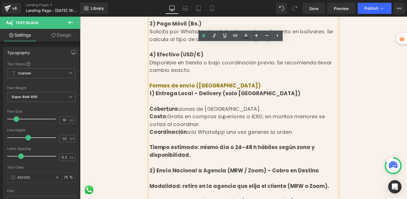
click at [199, 149] on div "Tiempo estimado: mismo día o 24–48 h hábiles según zona y disponibilidad." at bounding box center [247, 154] width 193 height 16
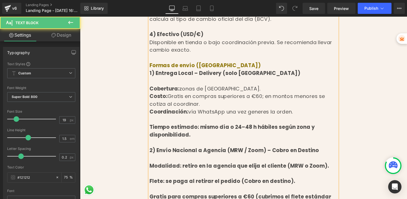
scroll to position [227, 0]
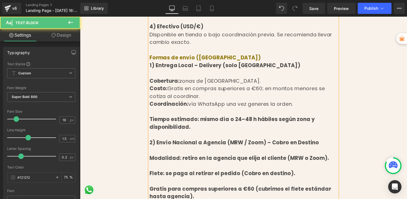
click at [227, 61] on div "Formas de envío ([GEOGRAPHIC_DATA])" at bounding box center [247, 59] width 193 height 8
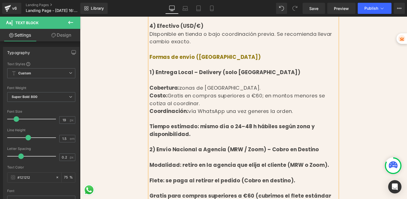
scroll to position [228, 0]
click at [195, 80] on div at bounding box center [247, 81] width 193 height 8
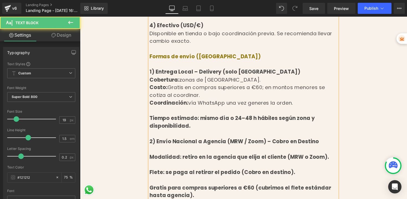
click at [190, 132] on div at bounding box center [247, 136] width 193 height 8
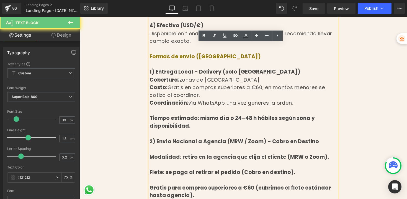
click at [175, 114] on div at bounding box center [247, 113] width 193 height 8
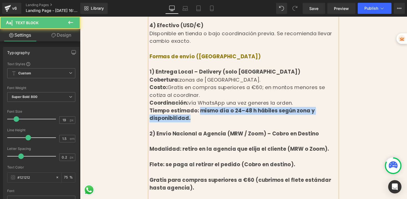
drag, startPoint x: 197, startPoint y: 115, endPoint x: 200, endPoint y: 120, distance: 6.3
click at [200, 120] on div "Tiempo estimado: mismo día o 24–48 h hábiles según zona y disponibilidad." at bounding box center [247, 117] width 193 height 16
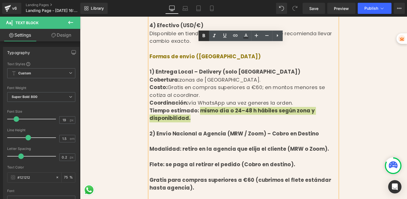
click at [204, 37] on icon at bounding box center [204, 35] width 2 height 3
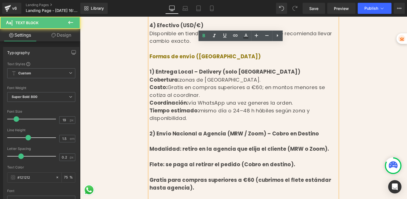
click at [204, 125] on div at bounding box center [247, 129] width 193 height 8
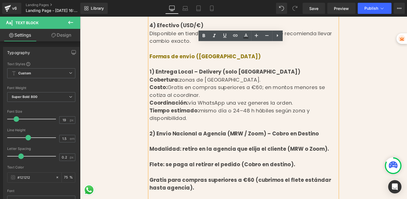
click at [168, 140] on div at bounding box center [247, 144] width 193 height 8
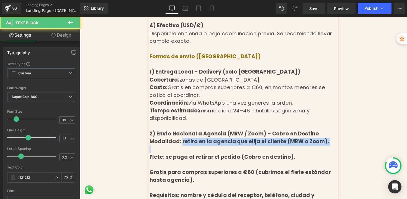
drag, startPoint x: 179, startPoint y: 138, endPoint x: 316, endPoint y: 140, distance: 137.3
click at [316, 140] on div "Formas de pago ([GEOGRAPHIC_DATA]) 1) Tarjetas de Débito / Crédito Internaciona…" at bounding box center [247, 125] width 193 height 568
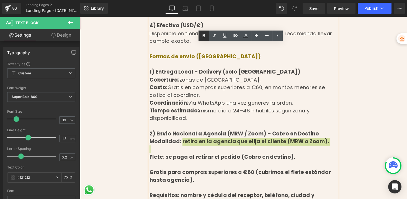
click at [206, 35] on icon at bounding box center [203, 35] width 7 height 7
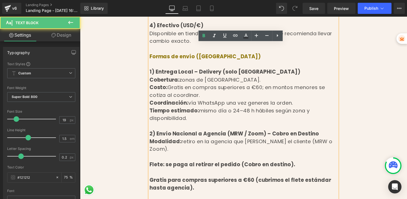
click at [159, 156] on div at bounding box center [247, 160] width 193 height 8
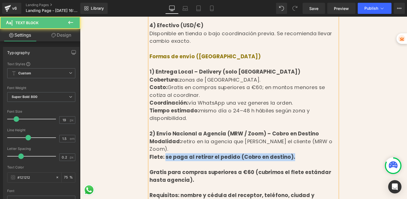
drag, startPoint x: 168, startPoint y: 145, endPoint x: 305, endPoint y: 148, distance: 136.8
click at [305, 156] on div "Flete: se paga al retirar el pedido (Cobro en destino)." at bounding box center [247, 160] width 193 height 8
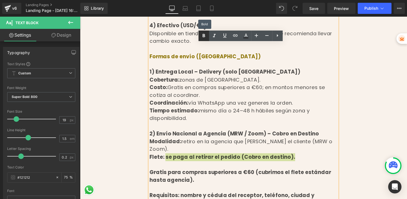
click at [204, 37] on icon at bounding box center [203, 35] width 7 height 7
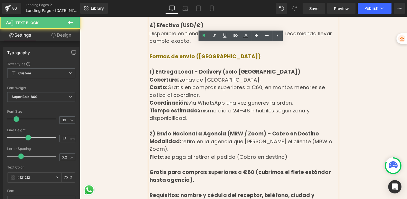
click at [168, 164] on div at bounding box center [247, 168] width 193 height 8
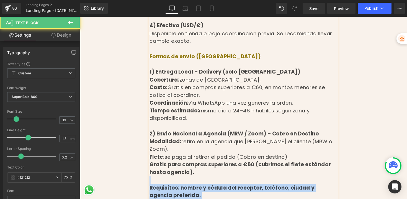
drag, startPoint x: 174, startPoint y: 162, endPoint x: 148, endPoint y: 151, distance: 27.9
click at [151, 151] on div "Formas de pago ([GEOGRAPHIC_DATA]) 1) Tarjetas de Débito / Crédito Internaciona…" at bounding box center [247, 121] width 193 height 560
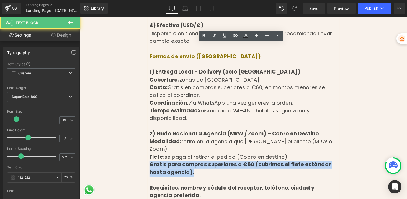
drag, startPoint x: 150, startPoint y: 151, endPoint x: 172, endPoint y: 158, distance: 22.9
click at [172, 164] on div "Gratis para compras superiores a €60 (cubrimos el flete estándar hasta agencia)." at bounding box center [247, 172] width 193 height 16
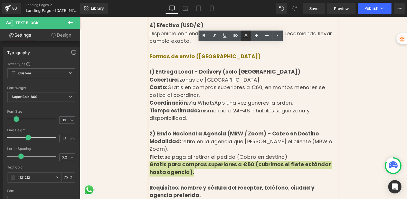
click at [248, 38] on icon at bounding box center [245, 37] width 5 height 1
type input "#121212"
type input "75"
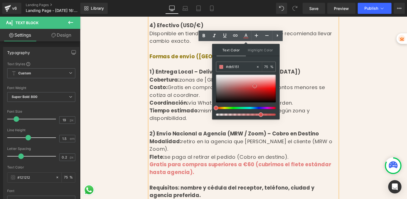
click at [255, 86] on div at bounding box center [246, 88] width 60 height 28
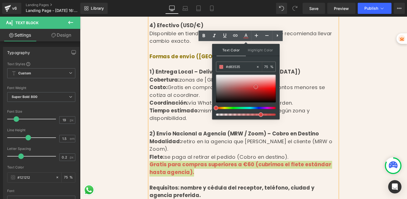
type input "#da2e2e"
drag, startPoint x: 255, startPoint y: 86, endPoint x: 258, endPoint y: 88, distance: 3.6
click at [258, 88] on span at bounding box center [256, 86] width 4 height 4
type input "98"
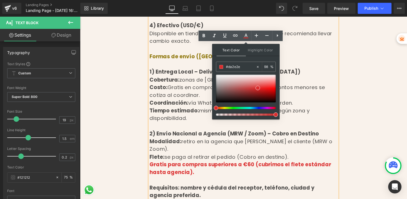
drag, startPoint x: 261, startPoint y: 115, endPoint x: 277, endPoint y: 114, distance: 16.6
click at [277, 114] on span at bounding box center [276, 114] width 4 height 4
type input "#db3737"
type input "100"
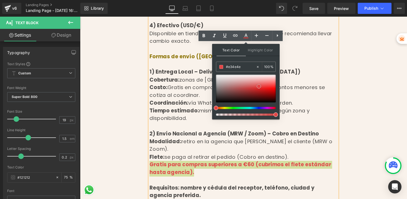
type input "#e45252"
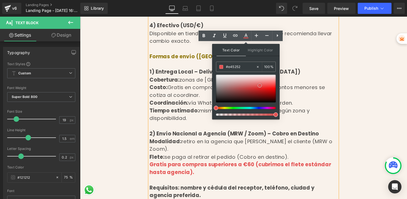
click at [260, 86] on span at bounding box center [259, 85] width 4 height 4
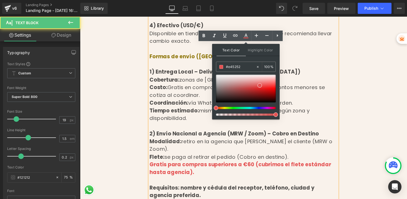
click at [297, 100] on div "Costo: Gratis en compras superiores a €60; en montos menores se cotiza al coord…" at bounding box center [247, 93] width 193 height 16
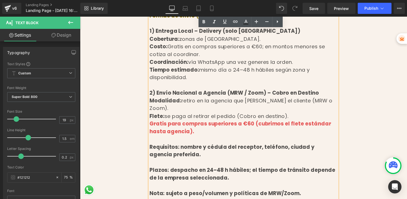
scroll to position [269, 0]
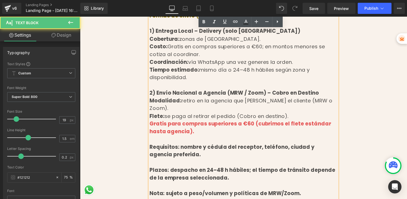
click at [174, 138] on div at bounding box center [247, 142] width 193 height 8
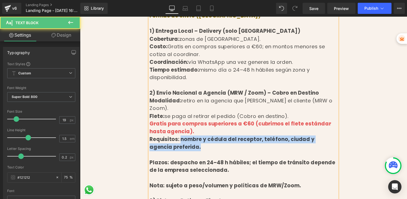
drag, startPoint x: 180, startPoint y: 128, endPoint x: 184, endPoint y: 136, distance: 9.3
click at [184, 138] on div "Requisitos: nombre y cédula del receptor, teléfono, ciudad y agencia preferida." at bounding box center [247, 146] width 193 height 16
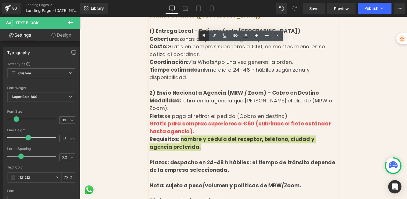
click at [202, 39] on icon at bounding box center [203, 35] width 7 height 7
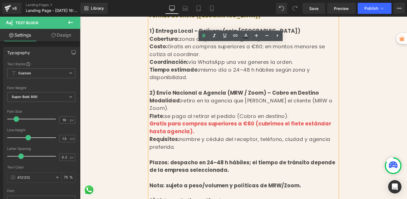
click at [202, 138] on span "nombre y cédula del receptor, teléfono, ciudad y agencia preferida." at bounding box center [243, 146] width 185 height 16
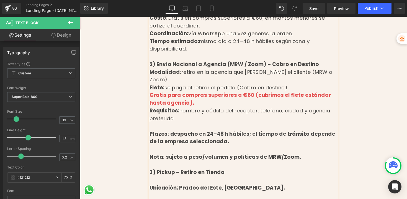
scroll to position [299, 0]
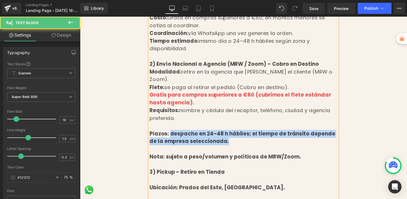
drag, startPoint x: 170, startPoint y: 112, endPoint x: 216, endPoint y: 122, distance: 47.2
click at [216, 132] on div "Plazos: despacho en 24–48 h hábiles; el tiempo de tránsito depende de la empres…" at bounding box center [247, 140] width 193 height 16
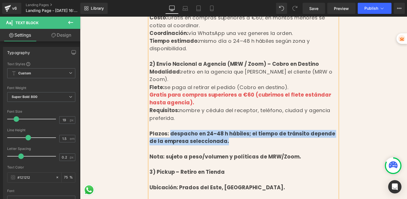
click at [191, 132] on div "Plazos: despacho en 24–48 h hábiles; el tiempo de tránsito depende de la empres…" at bounding box center [247, 140] width 193 height 16
drag, startPoint x: 170, startPoint y: 112, endPoint x: 216, endPoint y: 123, distance: 47.1
click at [216, 132] on div "Plazos: despacho en 24–48 h hábiles; el tiempo de tránsito depende de la empres…" at bounding box center [247, 140] width 193 height 16
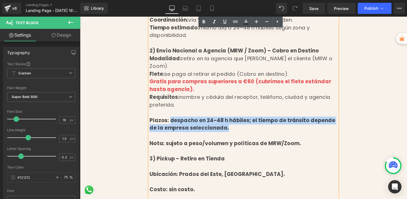
scroll to position [340, 0]
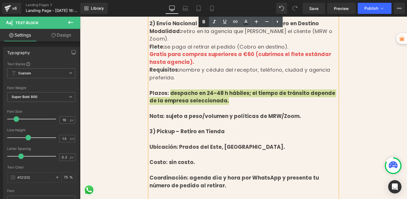
click at [205, 25] on link at bounding box center [204, 22] width 11 height 11
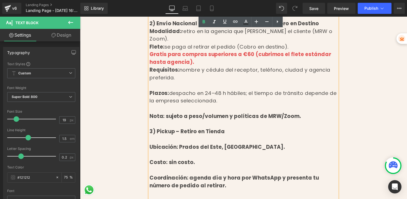
click at [176, 83] on div at bounding box center [247, 87] width 193 height 8
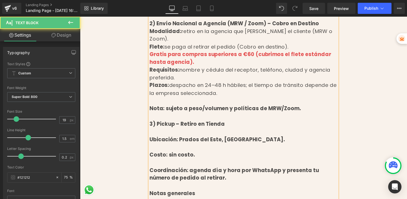
click at [207, 99] on div at bounding box center [247, 103] width 193 height 8
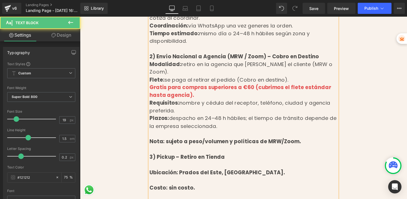
scroll to position [239, 0]
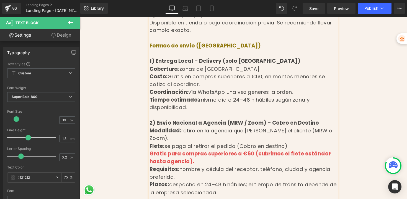
click at [285, 145] on div "Flete: se paga al retirar el pedido (Cobro en destino)." at bounding box center [247, 149] width 193 height 8
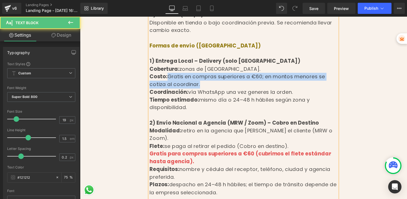
drag, startPoint x: 169, startPoint y: 78, endPoint x: 179, endPoint y: 83, distance: 11.9
click at [179, 83] on div "Costo: Gratis en compras superiores a €60; en montos menores se cotiza al coord…" at bounding box center [247, 82] width 193 height 16
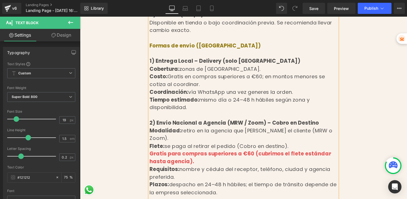
drag, startPoint x: 243, startPoint y: 83, endPoint x: 247, endPoint y: 82, distance: 4.3
click at [243, 83] on div "Costo: Gratis en compras superiores a €60; en montos menores se cotiza al coord…" at bounding box center [247, 82] width 193 height 16
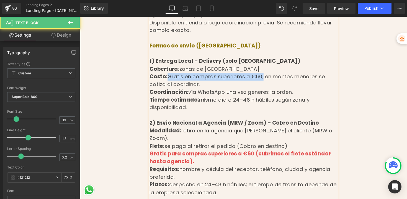
drag, startPoint x: 255, startPoint y: 77, endPoint x: 167, endPoint y: 78, distance: 87.5
click at [167, 78] on div "Costo: Gratis en compras superiores a €60; en montos menores se cotiza al coord…" at bounding box center [247, 82] width 193 height 16
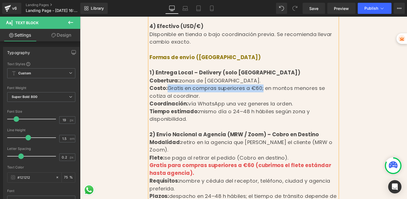
scroll to position [227, 0]
click at [170, 92] on span "Gratis en compras superiores a €60; en montos menores se cotiza al coordinar." at bounding box center [241, 94] width 180 height 16
drag, startPoint x: 169, startPoint y: 90, endPoint x: 255, endPoint y: 91, distance: 86.7
click at [255, 91] on span "Gratis en compras superiores a €60; en montos menores se cotiza al coordinar." at bounding box center [241, 94] width 180 height 16
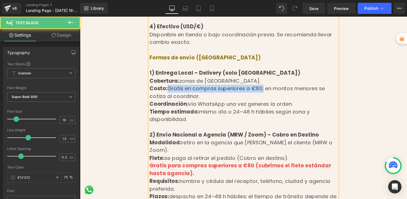
click at [243, 91] on span "Gratis en compras superiores a €60; en montos menores se cotiza al coordinar." at bounding box center [241, 94] width 180 height 16
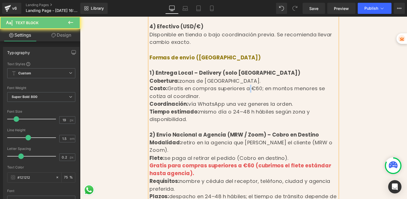
click at [243, 91] on span "Gratis en compras superiores a €60; en montos menores se cotiza al coordinar." at bounding box center [241, 94] width 180 height 16
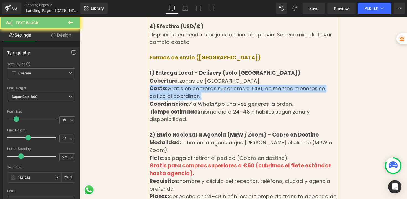
click at [243, 91] on span "Gratis en compras superiores a €60; en montos menores se cotiza al coordinar." at bounding box center [241, 94] width 180 height 16
click at [259, 90] on span "Gratis en compras superiores a €60; en montos menores se cotiza al coordinar." at bounding box center [241, 94] width 180 height 16
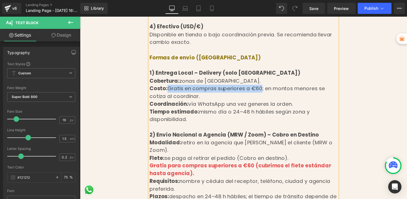
drag, startPoint x: 254, startPoint y: 89, endPoint x: 168, endPoint y: 89, distance: 86.4
click at [168, 89] on span "Gratis en compras superiores a €60; en montos menores se cotiza al coordinar." at bounding box center [241, 94] width 180 height 16
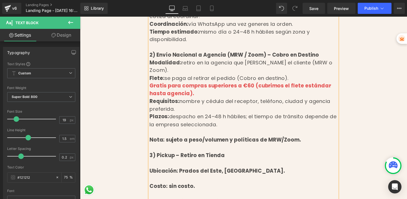
scroll to position [356, 0]
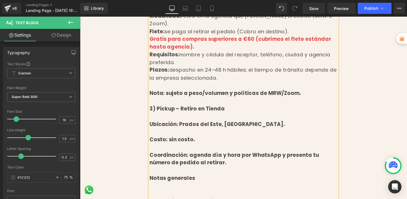
click at [212, 107] on div "3) Pickup – Retiro en Tienda" at bounding box center [247, 111] width 193 height 8
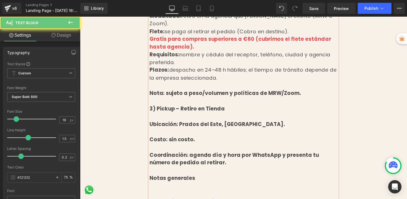
click at [171, 99] on div at bounding box center [247, 103] width 193 height 8
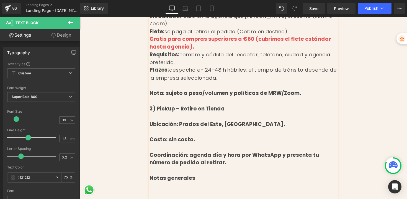
click at [173, 83] on div at bounding box center [247, 87] width 193 height 8
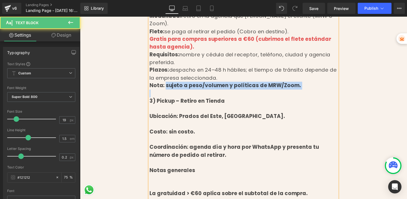
drag, startPoint x: 164, startPoint y: 64, endPoint x: 283, endPoint y: 69, distance: 119.1
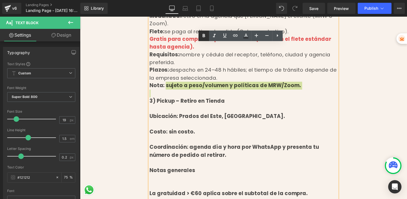
click at [202, 36] on icon at bounding box center [203, 35] width 7 height 7
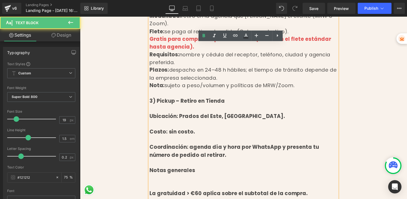
click at [225, 99] on div "3) Pickup – Retiro en Tienda" at bounding box center [247, 103] width 193 height 8
click at [215, 107] on div at bounding box center [247, 111] width 193 height 8
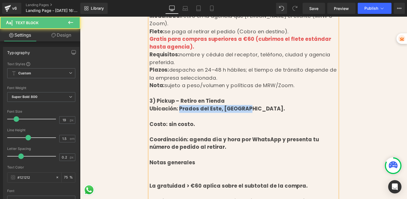
drag, startPoint x: 179, startPoint y: 88, endPoint x: 247, endPoint y: 90, distance: 67.6
click at [247, 107] on div "Ubicación: Prados del Este, [GEOGRAPHIC_DATA]." at bounding box center [247, 111] width 193 height 8
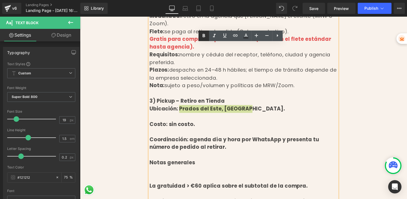
click at [205, 37] on icon at bounding box center [203, 35] width 7 height 7
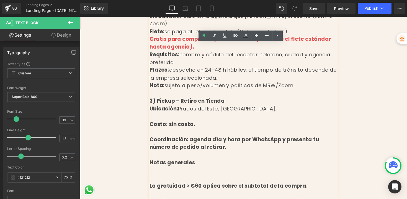
click at [164, 115] on div at bounding box center [247, 119] width 193 height 8
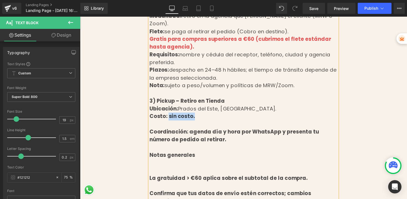
drag, startPoint x: 168, startPoint y: 96, endPoint x: 195, endPoint y: 94, distance: 26.9
click at [193, 115] on div "Costo: sin costo." at bounding box center [247, 119] width 193 height 8
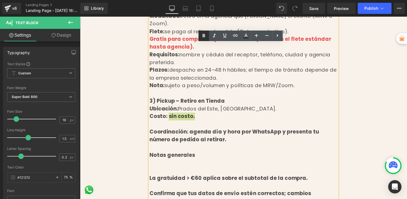
click at [206, 36] on icon at bounding box center [203, 35] width 7 height 7
click at [176, 123] on div at bounding box center [247, 127] width 193 height 8
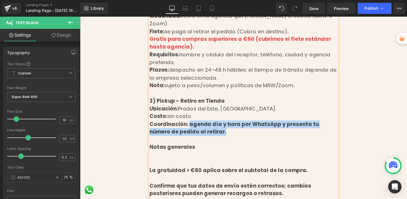
drag, startPoint x: 188, startPoint y: 104, endPoint x: 198, endPoint y: 114, distance: 14.1
click at [198, 123] on div "Coordinación: agenda día y hora por WhatsApp y presenta tu número de pedido al …" at bounding box center [247, 131] width 193 height 16
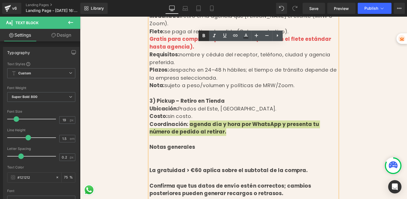
click at [206, 36] on icon at bounding box center [203, 35] width 7 height 7
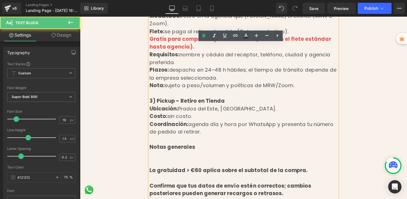
click at [184, 138] on div at bounding box center [247, 142] width 193 height 8
click at [163, 154] on div at bounding box center [247, 158] width 193 height 8
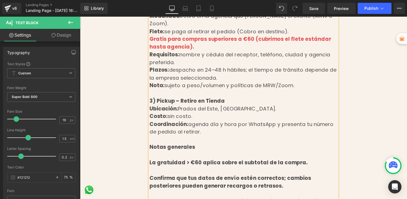
click at [162, 154] on div at bounding box center [247, 158] width 193 height 8
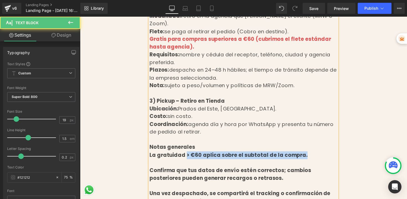
drag, startPoint x: 184, startPoint y: 135, endPoint x: 310, endPoint y: 137, distance: 126.0
click at [310, 154] on div "La gratuidad > €60 aplica sobre el subtotal de la compra." at bounding box center [247, 158] width 193 height 8
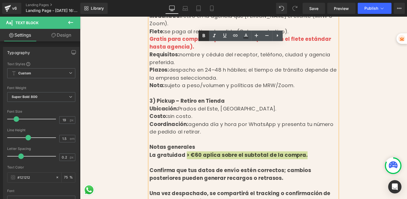
click at [207, 37] on icon at bounding box center [203, 35] width 7 height 7
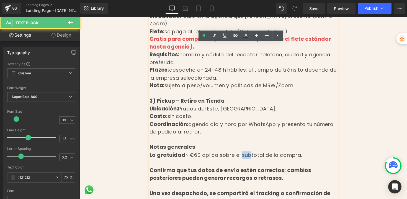
drag, startPoint x: 236, startPoint y: 134, endPoint x: 243, endPoint y: 134, distance: 6.4
click at [243, 154] on span "> €60 aplica sobre el subtotal de la compra." at bounding box center [248, 157] width 120 height 7
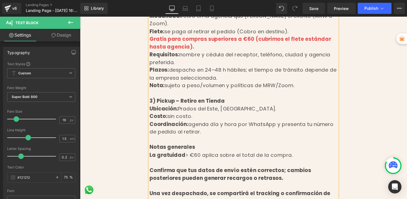
click at [247, 162] on div at bounding box center [247, 166] width 193 height 8
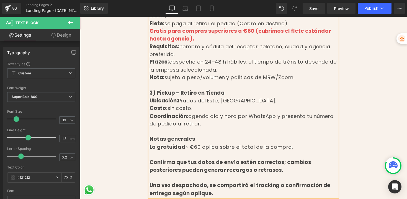
scroll to position [372, 0]
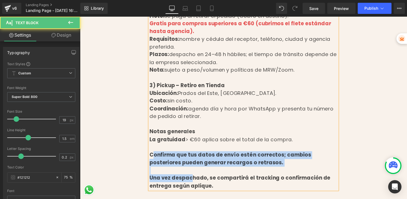
drag, startPoint x: 152, startPoint y: 134, endPoint x: 189, endPoint y: 162, distance: 46.7
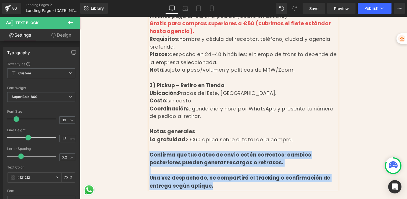
drag, startPoint x: 192, startPoint y: 165, endPoint x: 151, endPoint y: 132, distance: 53.0
click at [187, 154] on div "Confirma que tus datos de envío estén correctos; cambios posteriores pueden gen…" at bounding box center [247, 162] width 193 height 16
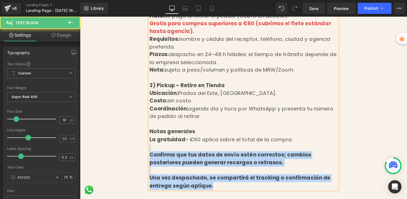
drag, startPoint x: 185, startPoint y: 162, endPoint x: 143, endPoint y: 125, distance: 55.7
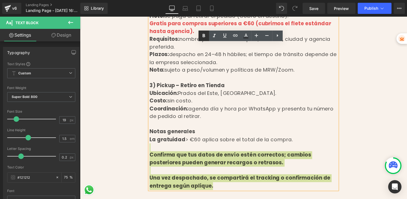
click at [204, 36] on icon at bounding box center [204, 35] width 2 height 3
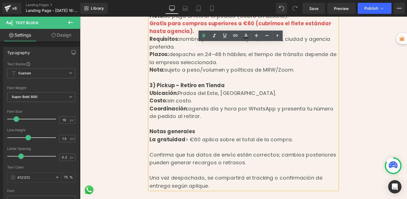
click at [210, 146] on div at bounding box center [247, 150] width 193 height 8
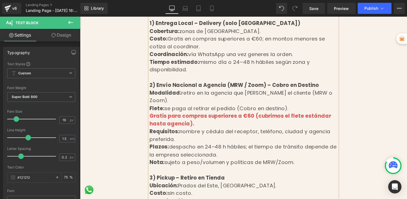
scroll to position [252, 0]
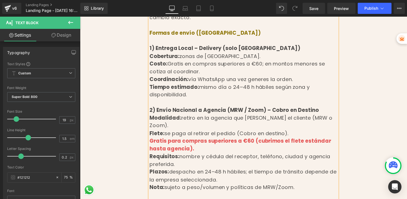
click at [294, 132] on div "Flete: se paga al retirar el pedido (Cobro en destino)." at bounding box center [247, 136] width 193 height 8
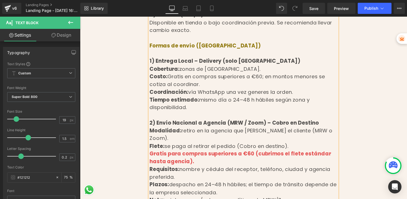
scroll to position [294, 0]
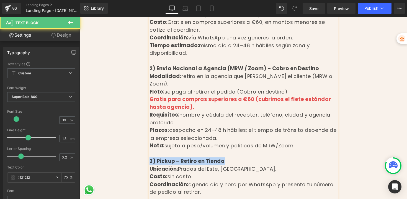
drag, startPoint x: 223, startPoint y: 141, endPoint x: 150, endPoint y: 141, distance: 73.4
click at [151, 161] on div "3) Pickup – Retiro en Tienda" at bounding box center [247, 165] width 193 height 8
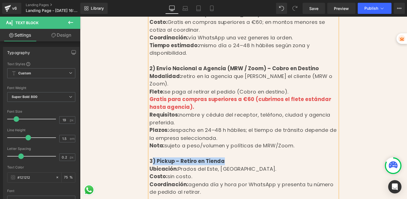
drag, startPoint x: 196, startPoint y: 144, endPoint x: 220, endPoint y: 143, distance: 24.7
click at [220, 161] on div "3) Pickup – Retiro en Tienda" at bounding box center [247, 165] width 193 height 8
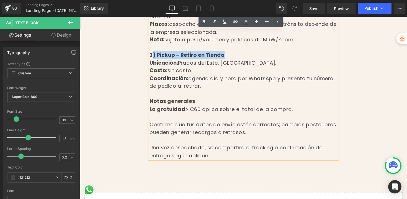
scroll to position [414, 0]
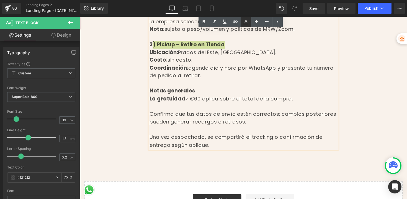
click at [246, 21] on icon at bounding box center [246, 22] width 7 height 7
type input "#121212"
type input "75"
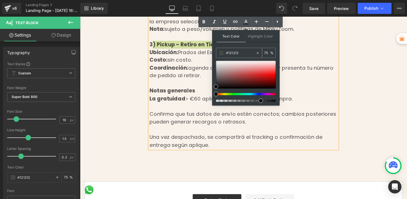
click at [236, 54] on input "#121212" at bounding box center [241, 53] width 30 height 6
paste input "90780d"
type input "#90780d"
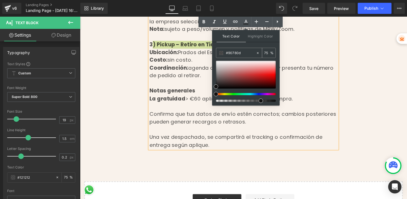
type input "100"
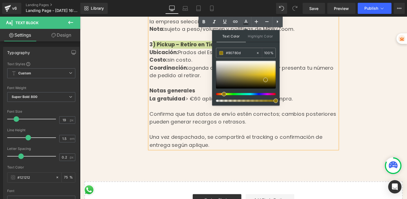
type input "#90780d"
click at [266, 81] on span at bounding box center [265, 80] width 4 height 4
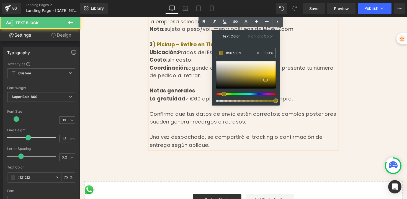
click at [296, 97] on div "La gratuidad > €60 aplica sobre el total de la compra." at bounding box center [247, 101] width 193 height 8
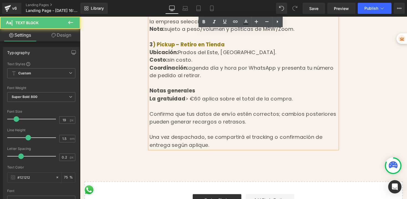
click at [243, 81] on div at bounding box center [247, 85] width 193 height 8
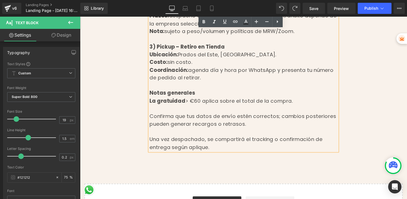
scroll to position [415, 0]
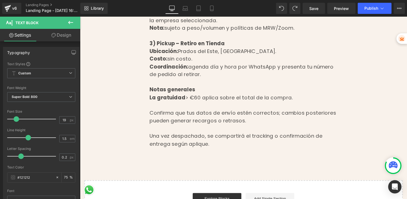
drag, startPoint x: 447, startPoint y: 27, endPoint x: 322, endPoint y: 41, distance: 125.4
click at [215, 7] on icon at bounding box center [212, 9] width 6 height 6
type input "75"
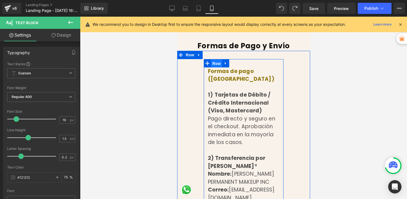
click at [215, 63] on span "Row" at bounding box center [216, 63] width 11 height 8
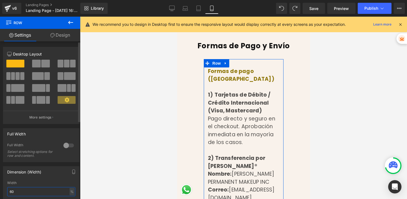
drag, startPoint x: 19, startPoint y: 195, endPoint x: 6, endPoint y: 191, distance: 13.0
click at [6, 192] on div "60% Width 60 % % px" at bounding box center [41, 192] width 76 height 22
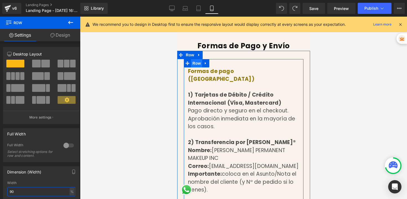
click at [196, 64] on span "Row" at bounding box center [196, 63] width 11 height 8
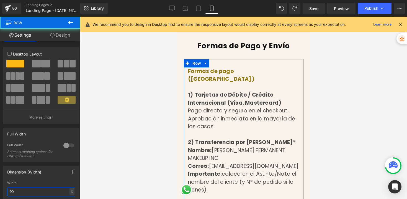
type input "90"
click at [57, 36] on link "Design" at bounding box center [60, 35] width 40 height 12
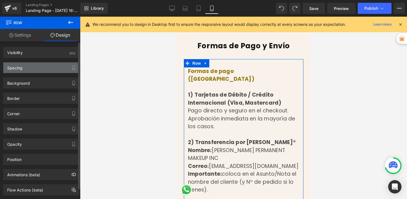
click at [24, 66] on div "Spacing" at bounding box center [41, 67] width 76 height 11
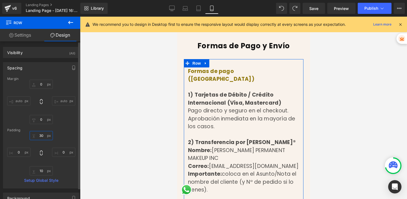
click at [43, 134] on input "30" at bounding box center [41, 135] width 23 height 9
type input "0"
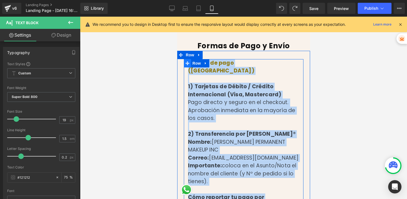
drag, startPoint x: 213, startPoint y: 136, endPoint x: 188, endPoint y: 66, distance: 74.0
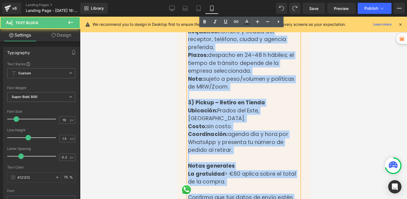
scroll to position [694, 0]
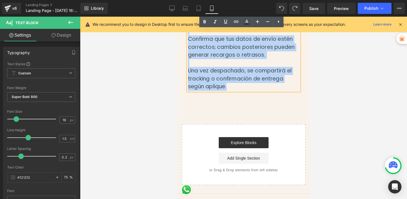
drag, startPoint x: 186, startPoint y: 63, endPoint x: 235, endPoint y: 107, distance: 65.1
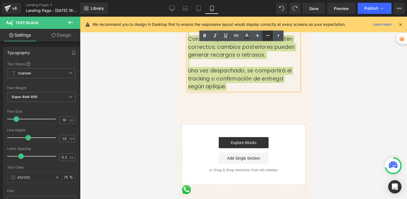
click at [268, 36] on icon at bounding box center [267, 35] width 7 height 7
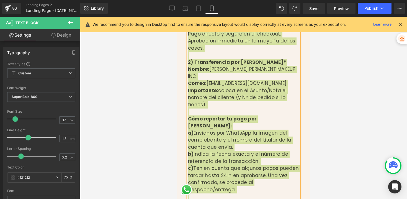
scroll to position [0, 0]
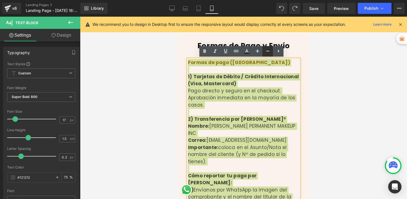
click at [268, 51] on icon at bounding box center [267, 51] width 3 height 1
type input "15"
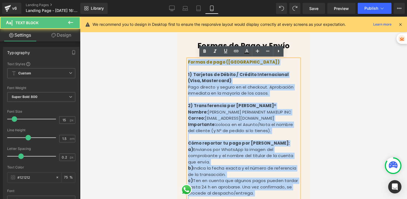
click at [257, 92] on div "Pago directo y seguro en el checkout. Aprobación inmediata en la mayoría de los…" at bounding box center [243, 90] width 111 height 12
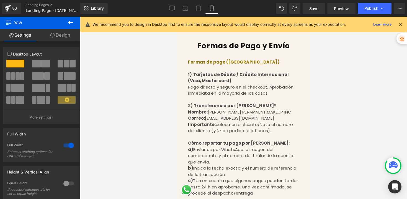
click at [222, 47] on h1 "Formas de Pago y Envío" at bounding box center [243, 45] width 133 height 9
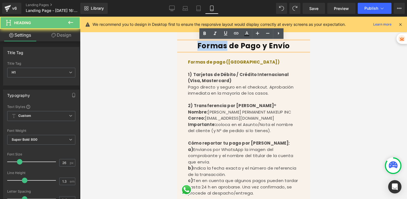
click at [222, 47] on h1 "Formas de Pago y Envío" at bounding box center [243, 45] width 133 height 9
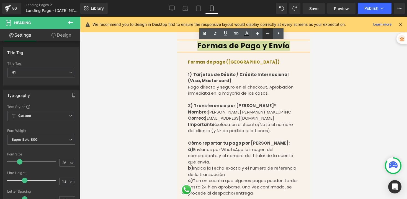
click at [266, 34] on icon at bounding box center [267, 33] width 7 height 7
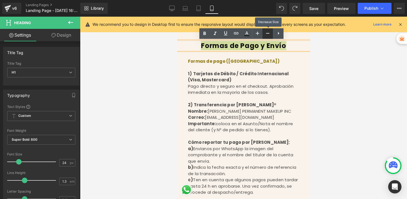
click at [266, 34] on icon at bounding box center [267, 33] width 7 height 7
type input "22"
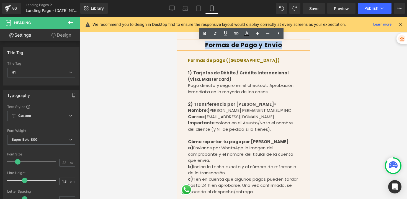
click at [230, 88] on div "Pago directo y seguro en el checkout. Aprobación inmediata en la mayoría de los…" at bounding box center [243, 88] width 111 height 12
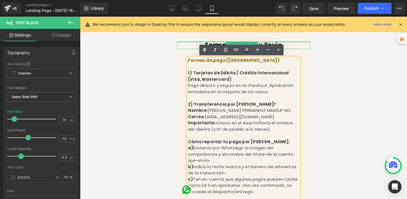
click at [210, 41] on div at bounding box center [243, 41] width 133 height 1
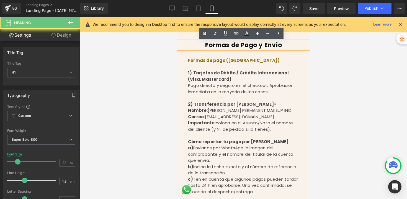
click at [210, 45] on h1 "Formas de Pago y Envío" at bounding box center [243, 45] width 133 height 8
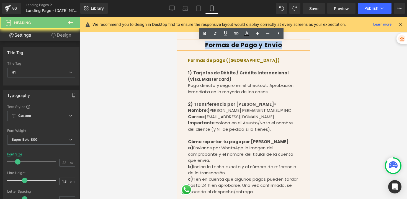
click at [210, 45] on h1 "Formas de Pago y Envío" at bounding box center [243, 45] width 133 height 8
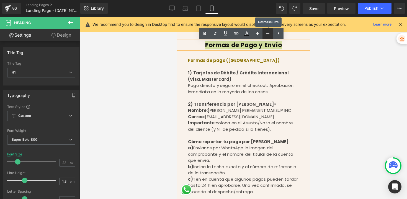
click at [268, 32] on icon at bounding box center [267, 33] width 7 height 7
type input "20"
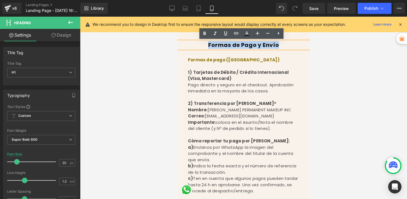
click at [257, 79] on div "1) Tarjetas de Débito / Crédito Internacional (Visa, Mastercard)" at bounding box center [243, 75] width 111 height 12
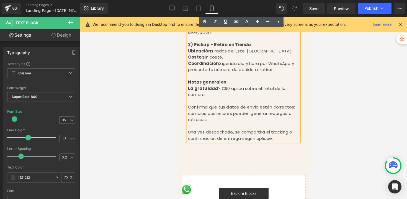
scroll to position [484, 0]
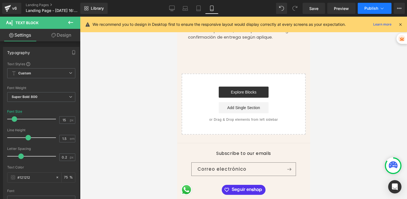
click at [364, 10] on button "Publish" at bounding box center [375, 8] width 34 height 11
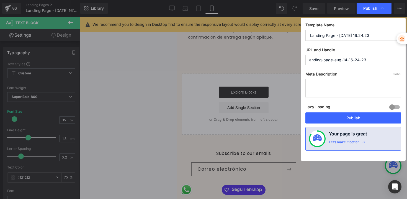
click at [329, 38] on input "Landing Page - [DATE] 16:24:23" at bounding box center [353, 35] width 96 height 11
type input "Formas de Pago y Envío"
click at [371, 61] on input "landing-page-aug-14-16-24-23" at bounding box center [353, 60] width 96 height 10
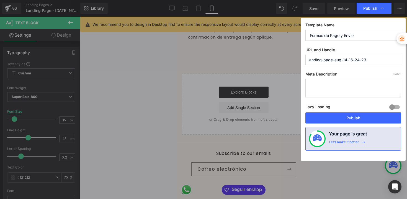
click at [371, 61] on input "landing-page-aug-14-16-24-23" at bounding box center [353, 60] width 96 height 10
type input "f"
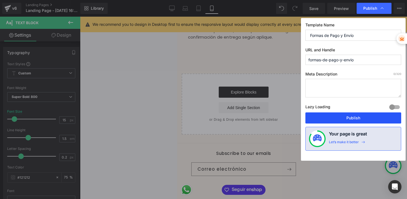
type input "formas-de-pago-y-envio"
click at [373, 118] on button "Publish" at bounding box center [353, 117] width 96 height 11
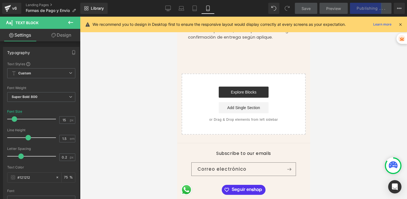
click at [401, 24] on icon at bounding box center [400, 24] width 5 height 5
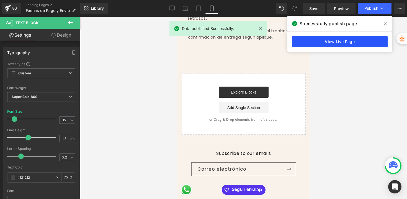
click at [373, 40] on link "View Live Page" at bounding box center [340, 41] width 96 height 11
